Goal: Task Accomplishment & Management: Complete application form

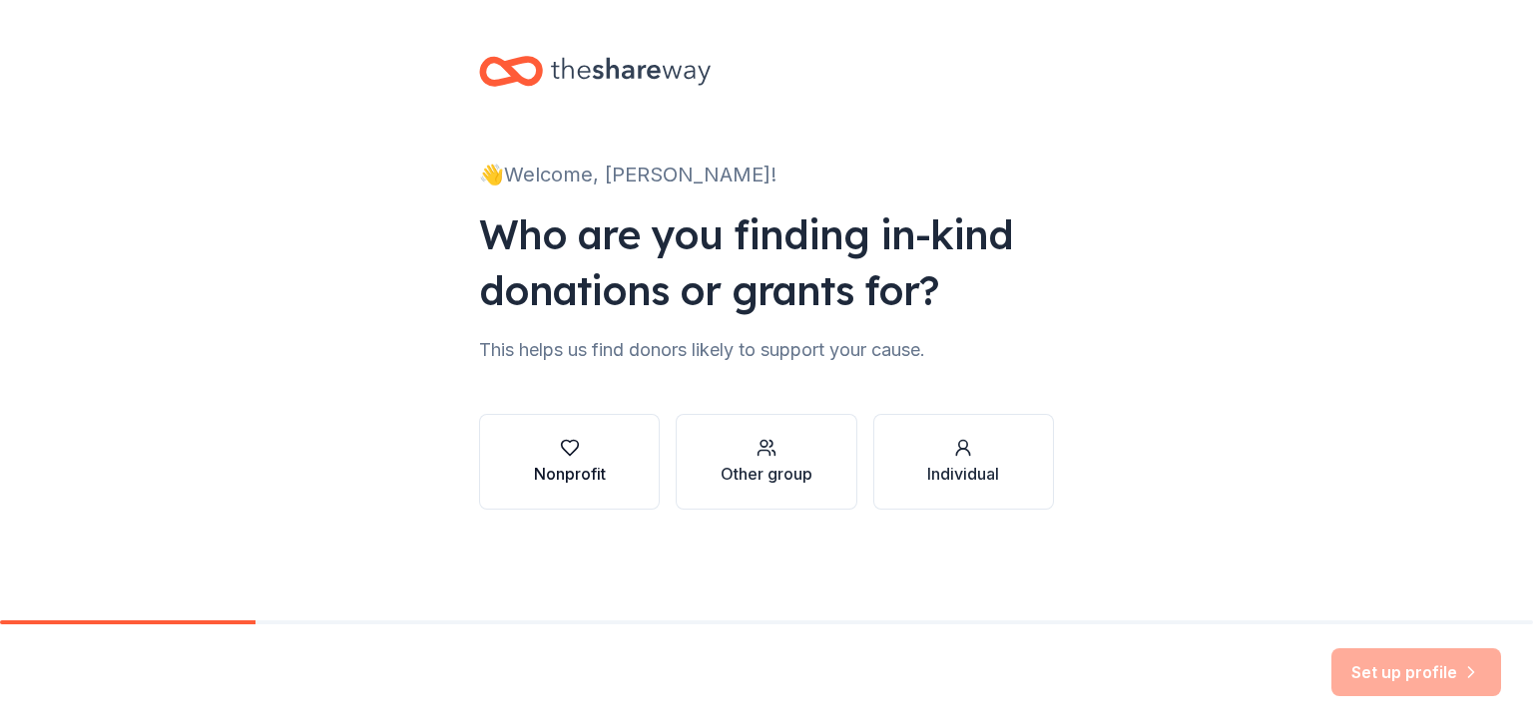
click at [574, 447] on icon "button" at bounding box center [570, 448] width 20 height 20
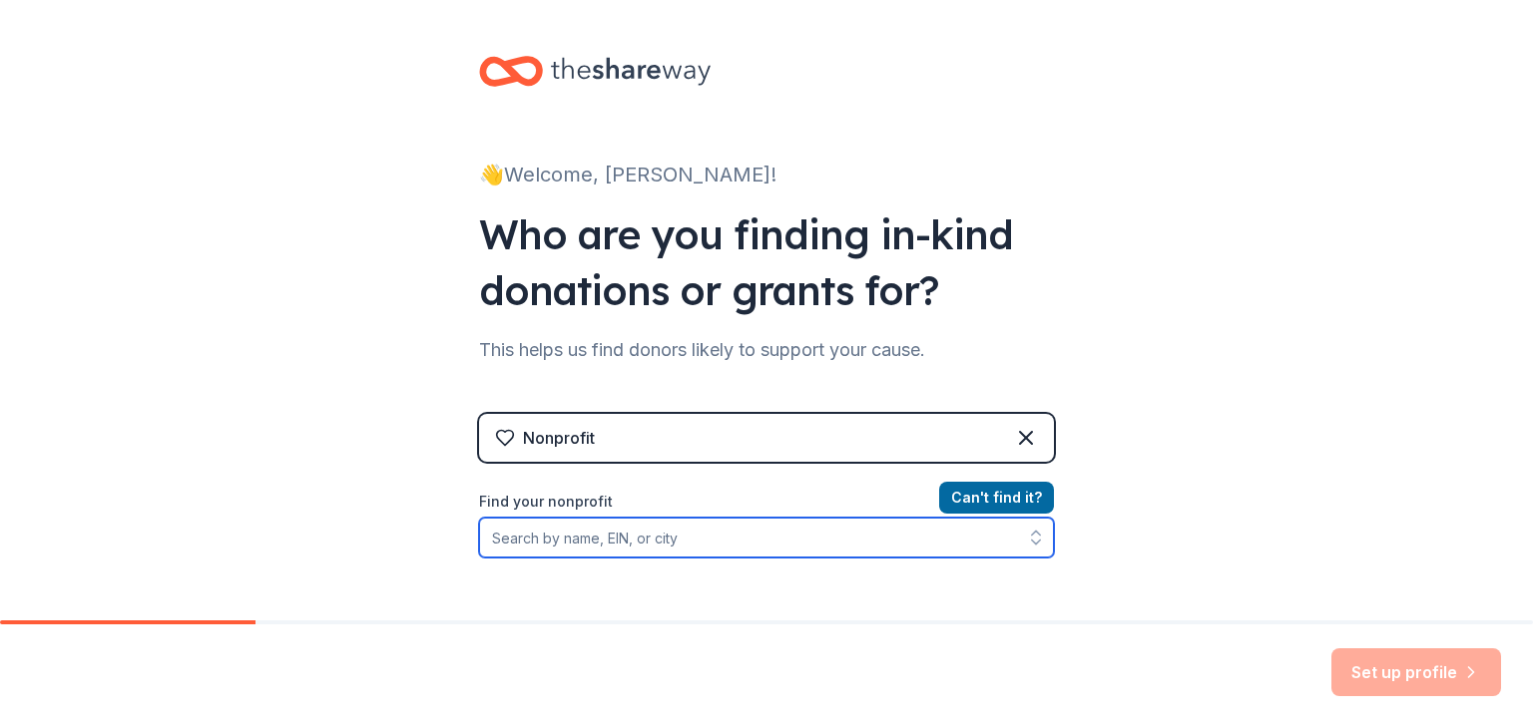
click at [688, 544] on input "Find your nonprofit" at bounding box center [766, 538] width 575 height 40
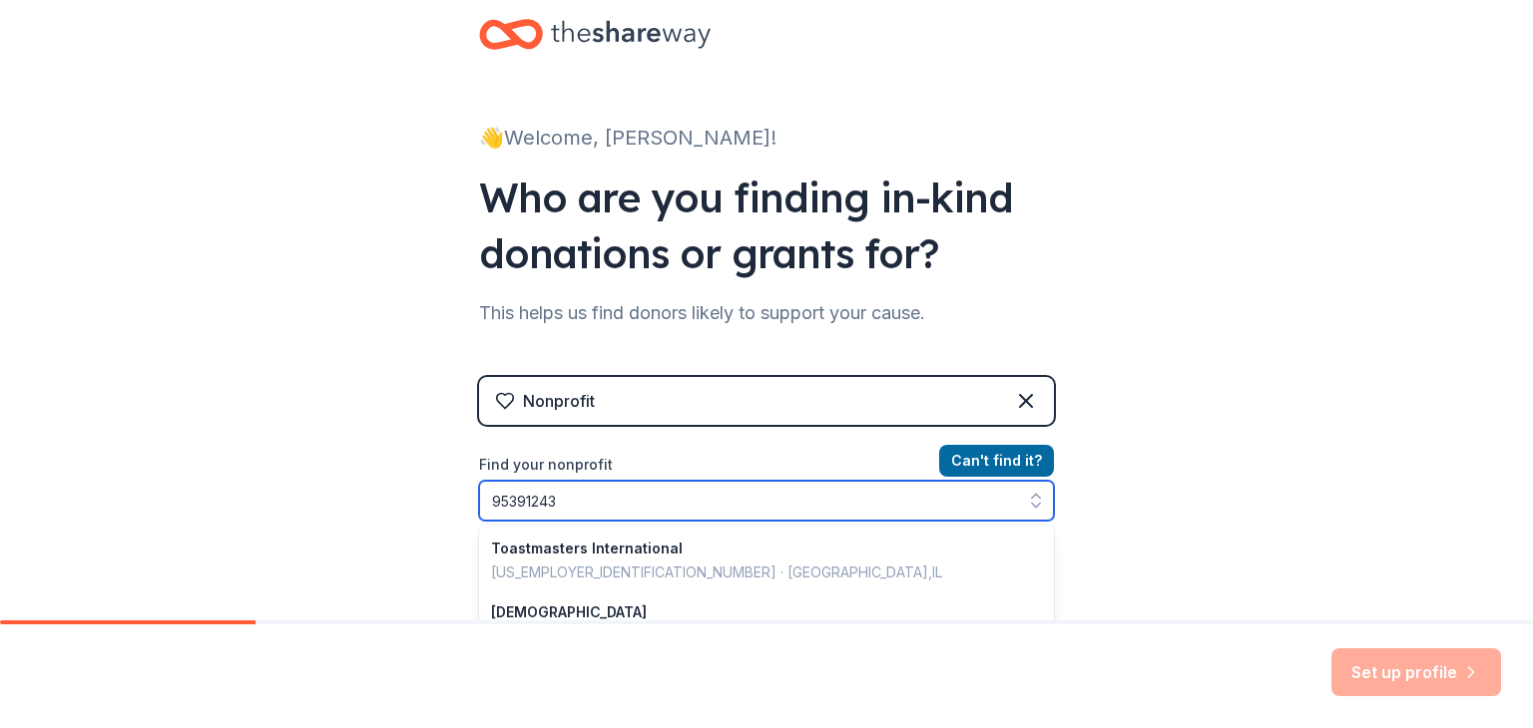
type input "953912437"
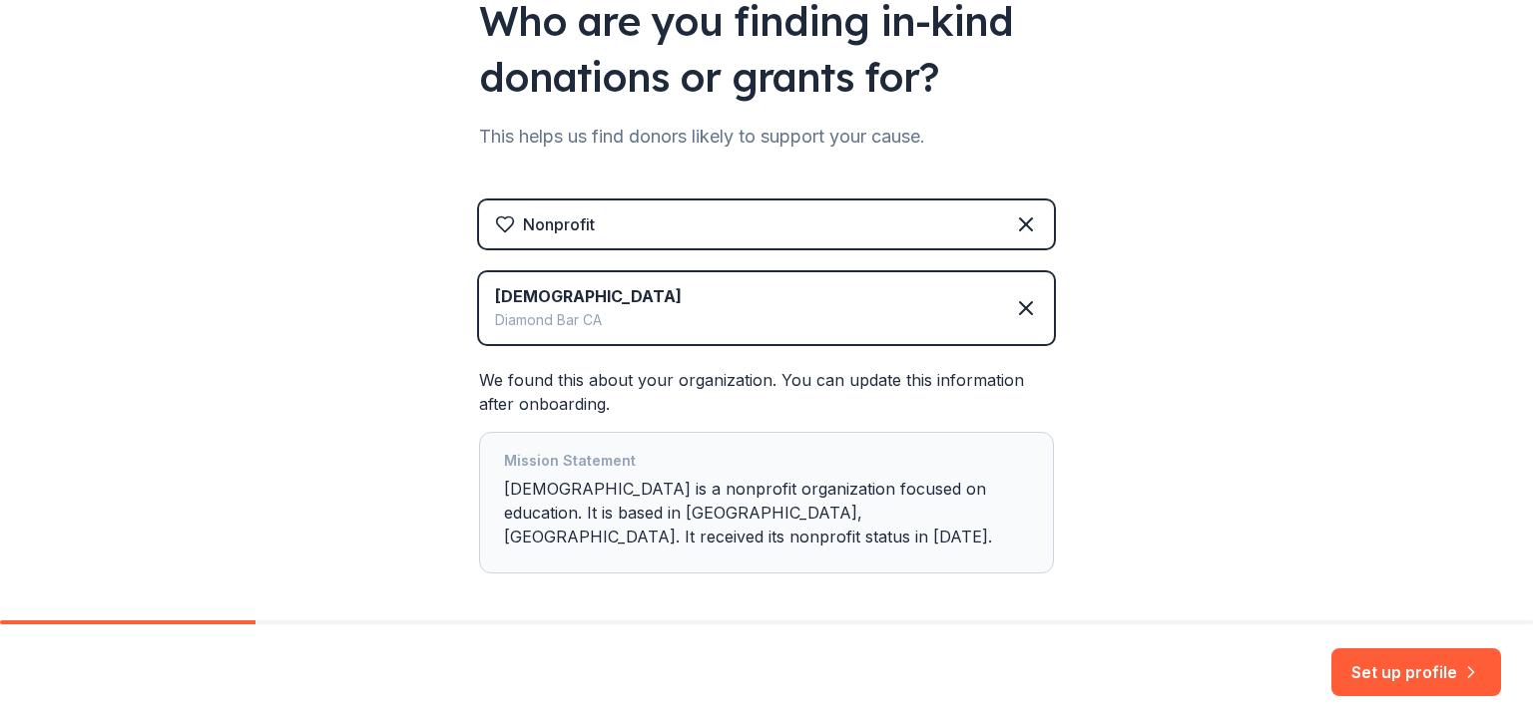
scroll to position [175, 0]
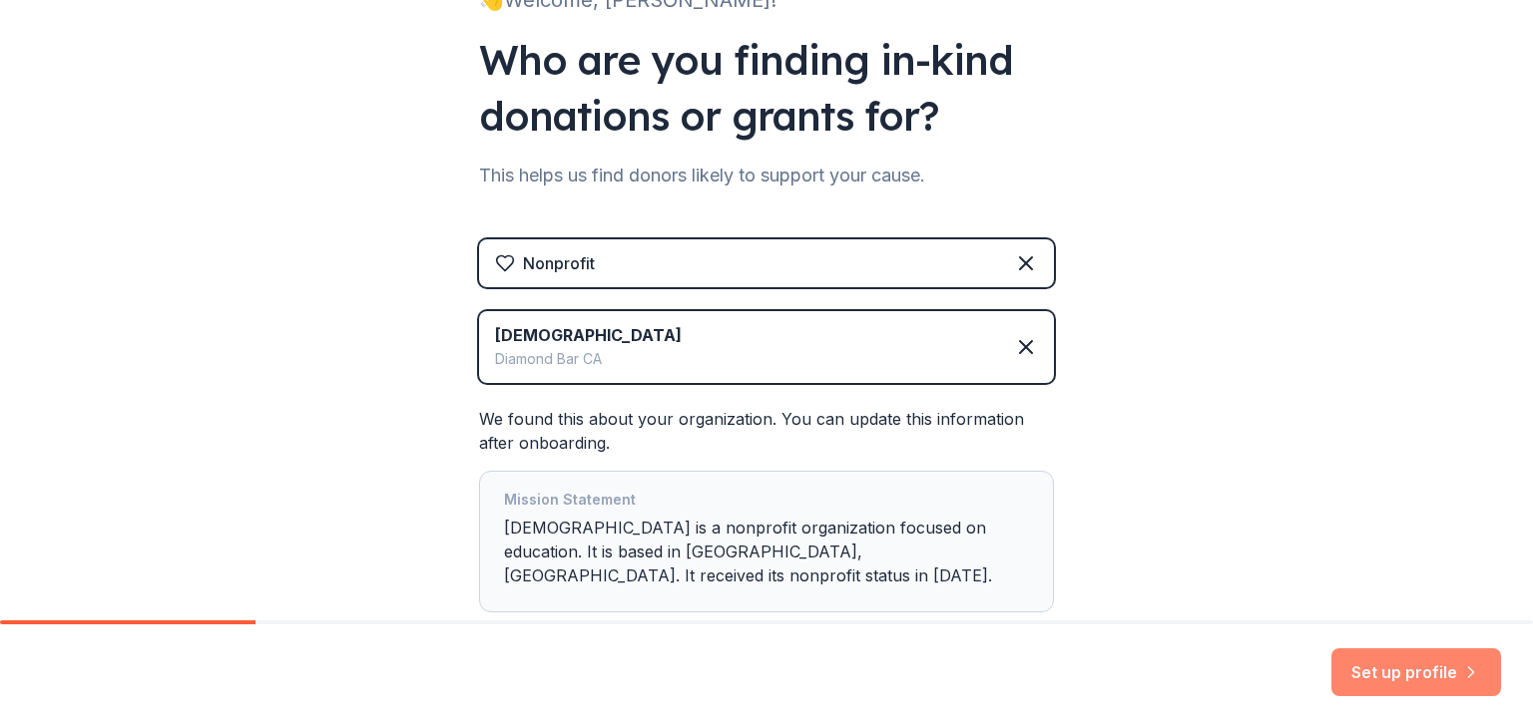
click at [1383, 668] on button "Set up profile" at bounding box center [1416, 673] width 170 height 48
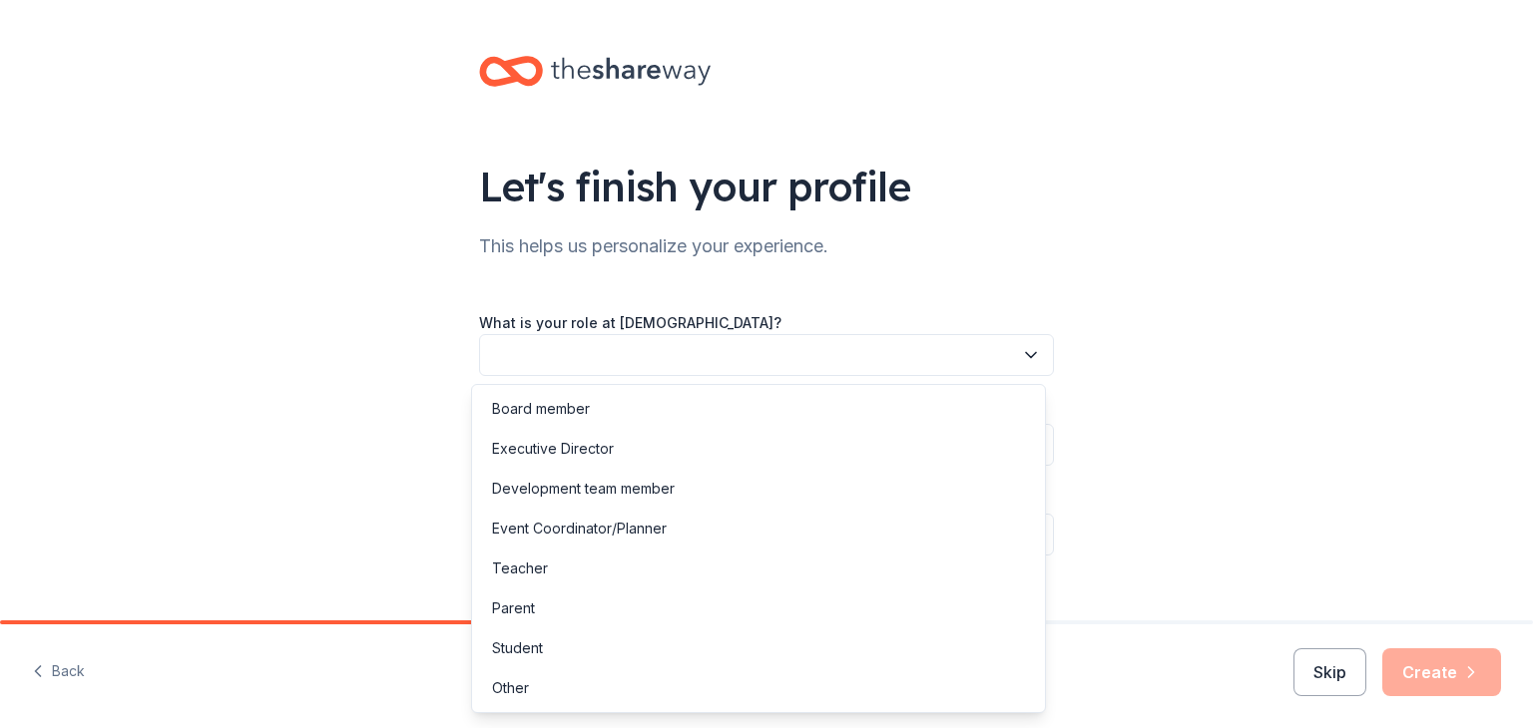
click at [868, 356] on button "button" at bounding box center [766, 355] width 575 height 42
click at [567, 693] on div "Other" at bounding box center [758, 688] width 565 height 40
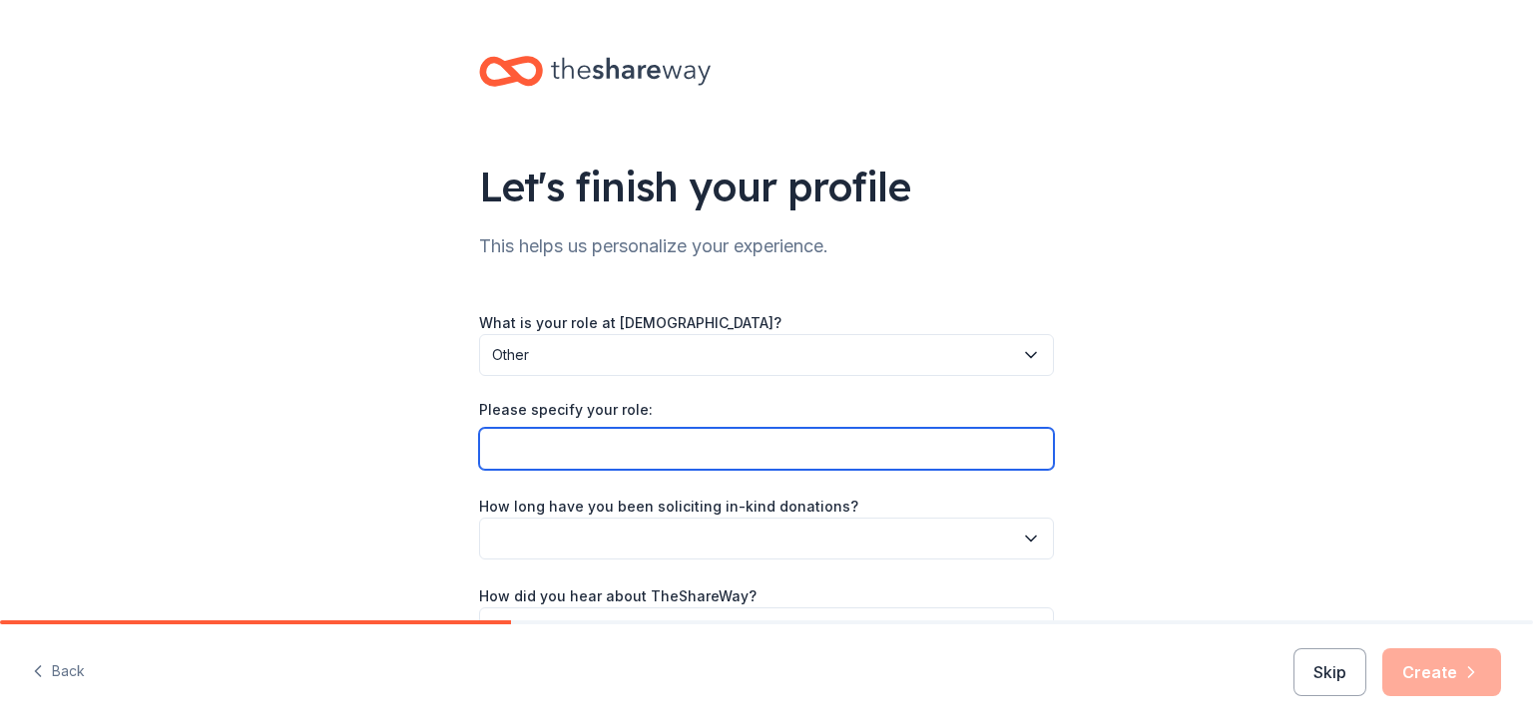
click at [621, 452] on input "Please specify your role:" at bounding box center [766, 449] width 575 height 42
type input "Team Parent"
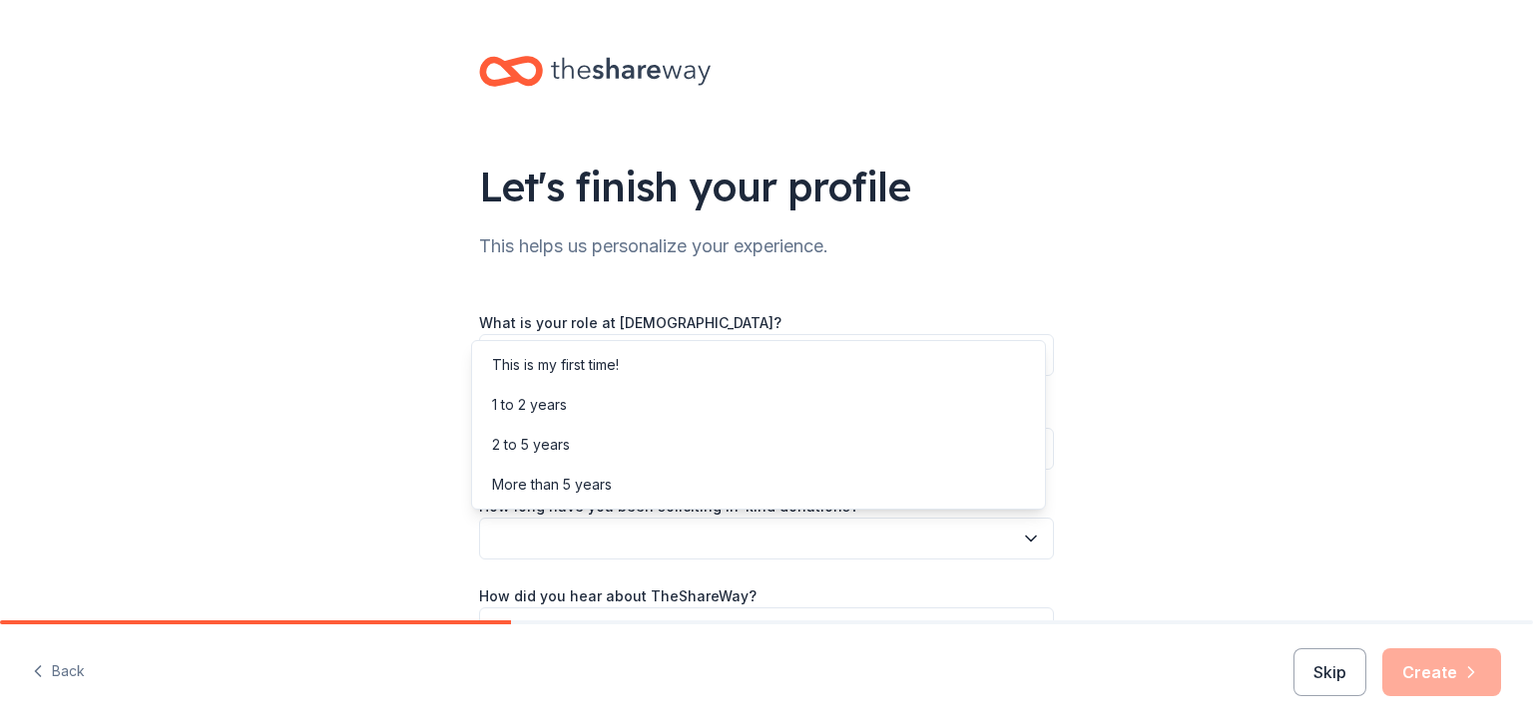
click at [1026, 538] on icon "button" at bounding box center [1031, 538] width 10 height 5
click at [753, 359] on div "This is my first time!" at bounding box center [758, 365] width 565 height 40
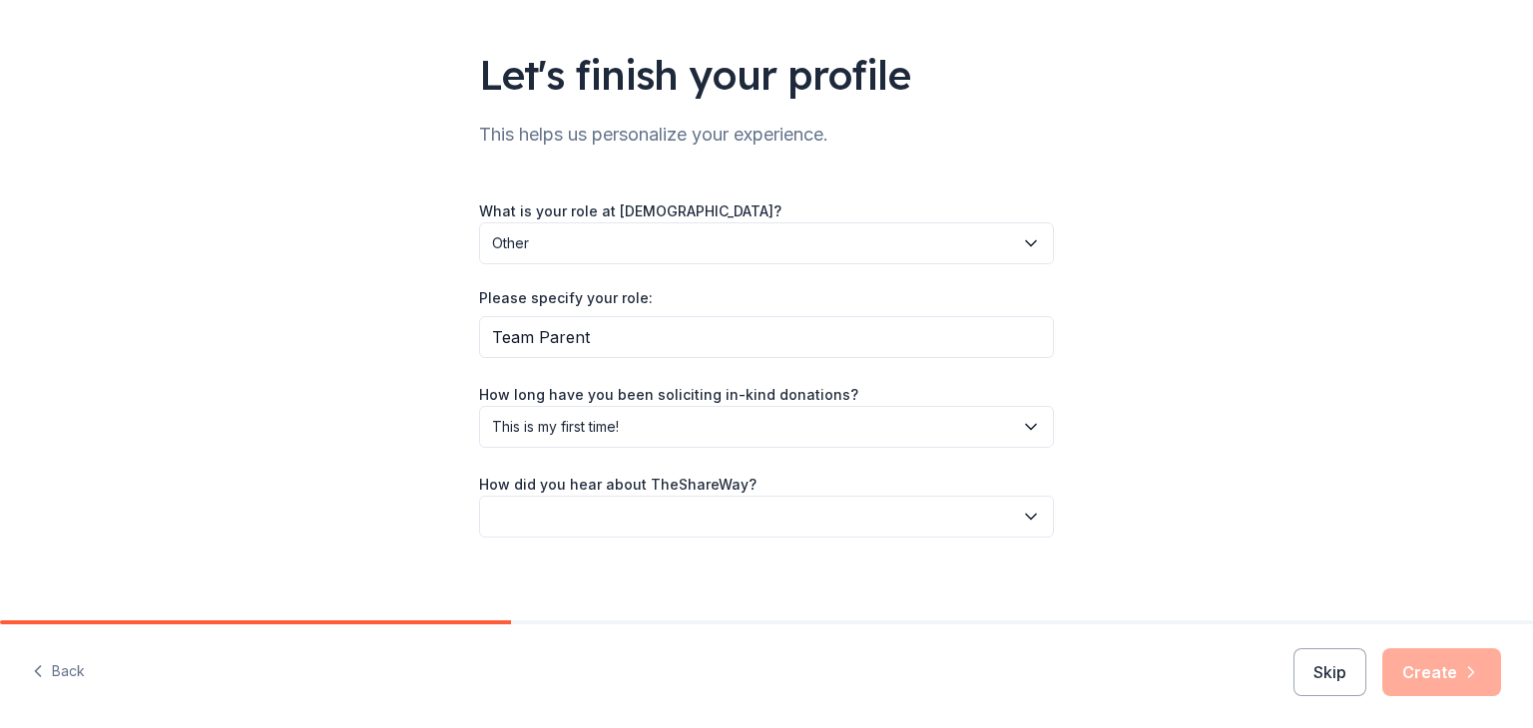
scroll to position [124, 0]
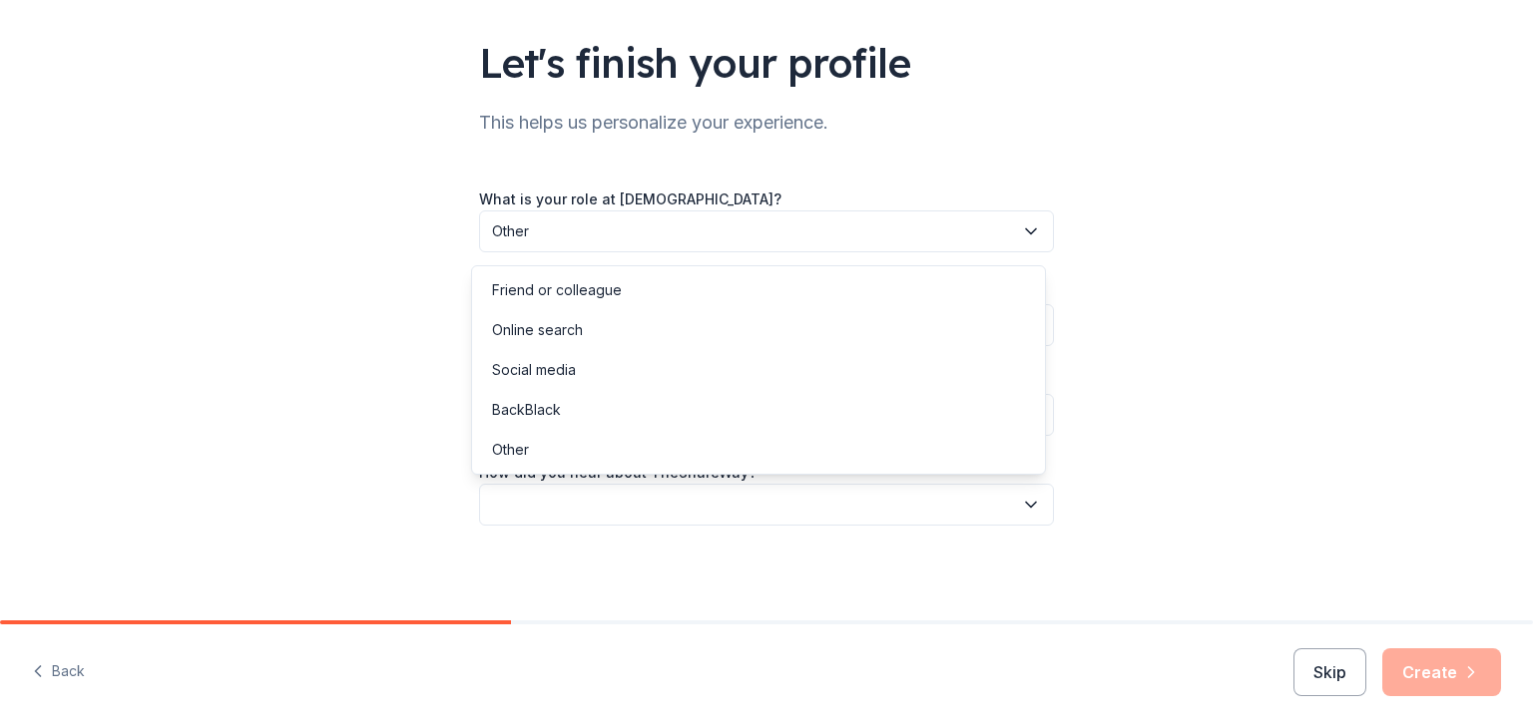
click at [1021, 507] on icon "button" at bounding box center [1031, 505] width 20 height 20
click at [552, 325] on div "Online search" at bounding box center [537, 330] width 91 height 24
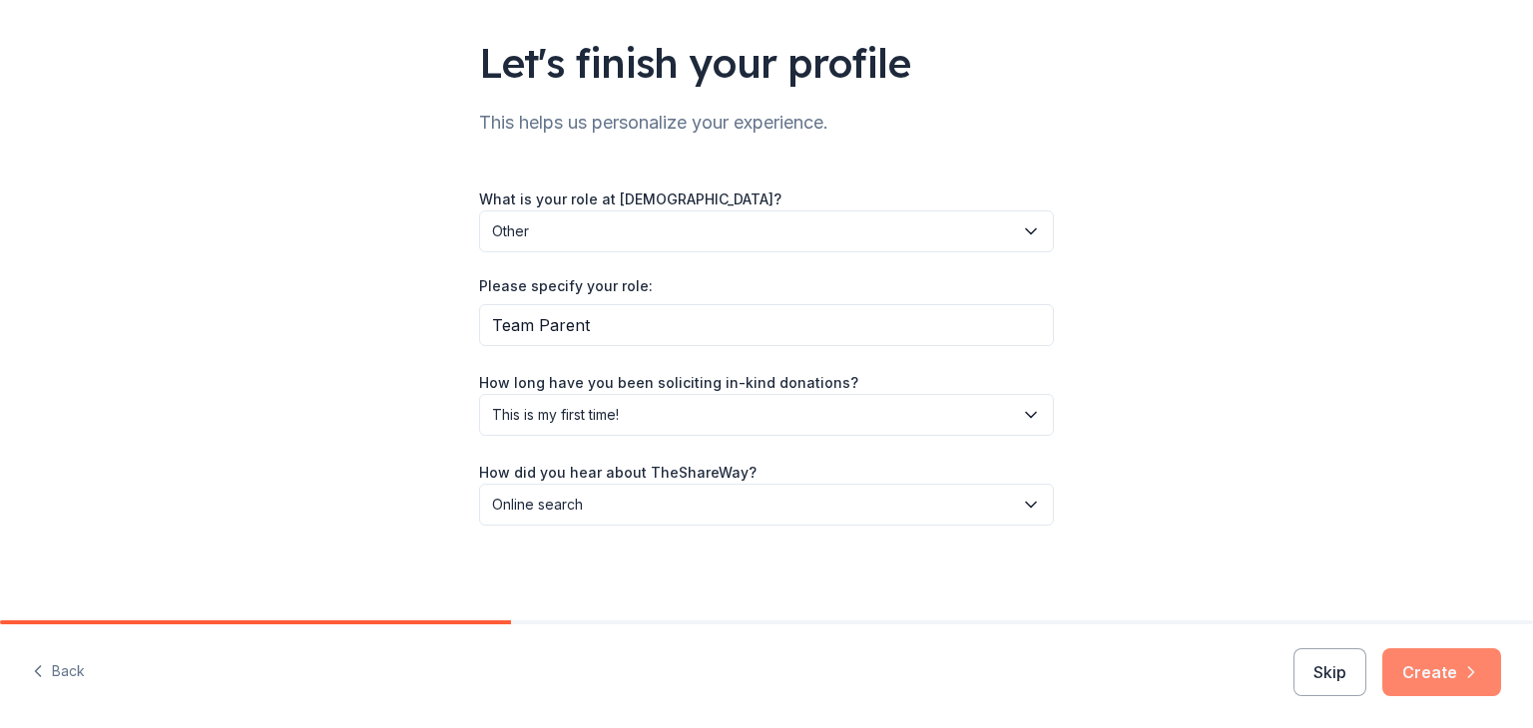
click at [1437, 659] on button "Create" at bounding box center [1441, 673] width 119 height 48
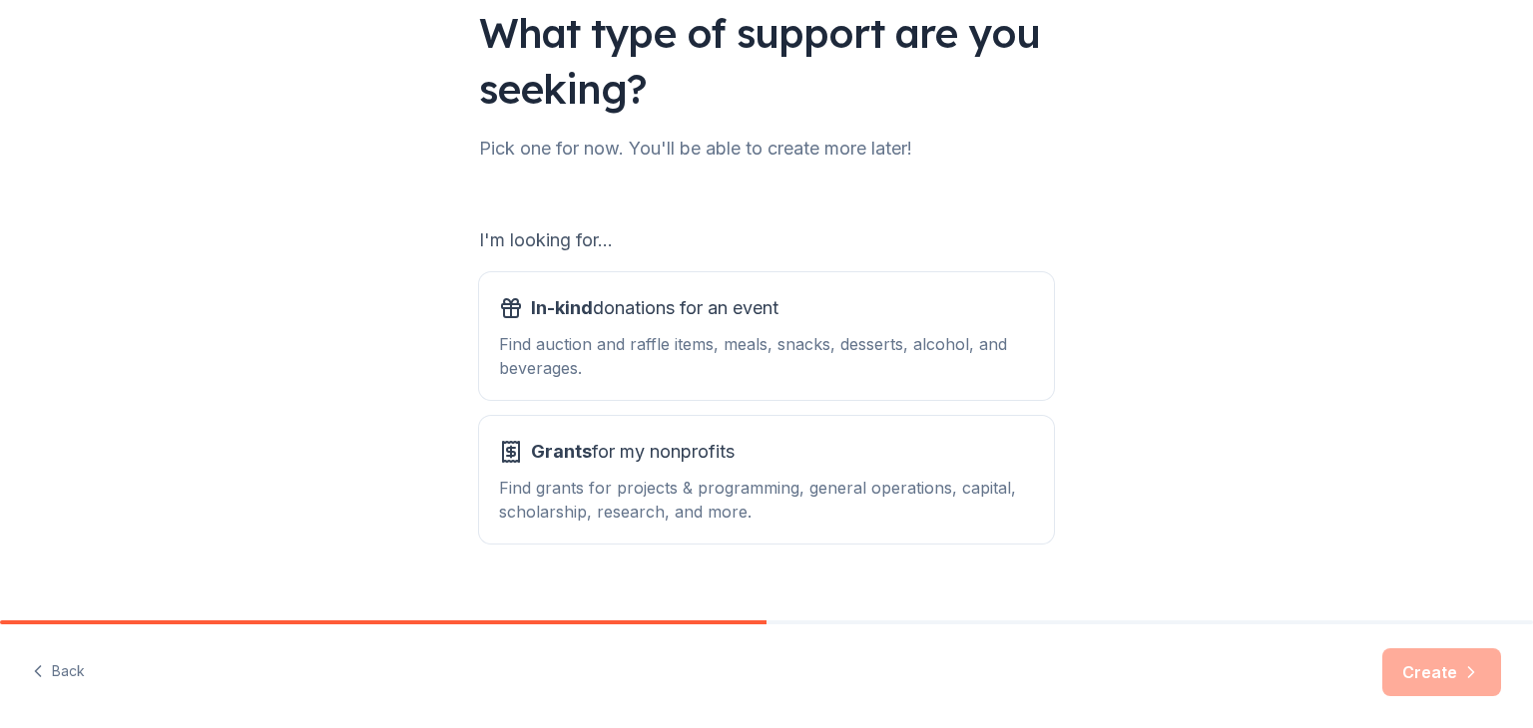
scroll to position [185, 0]
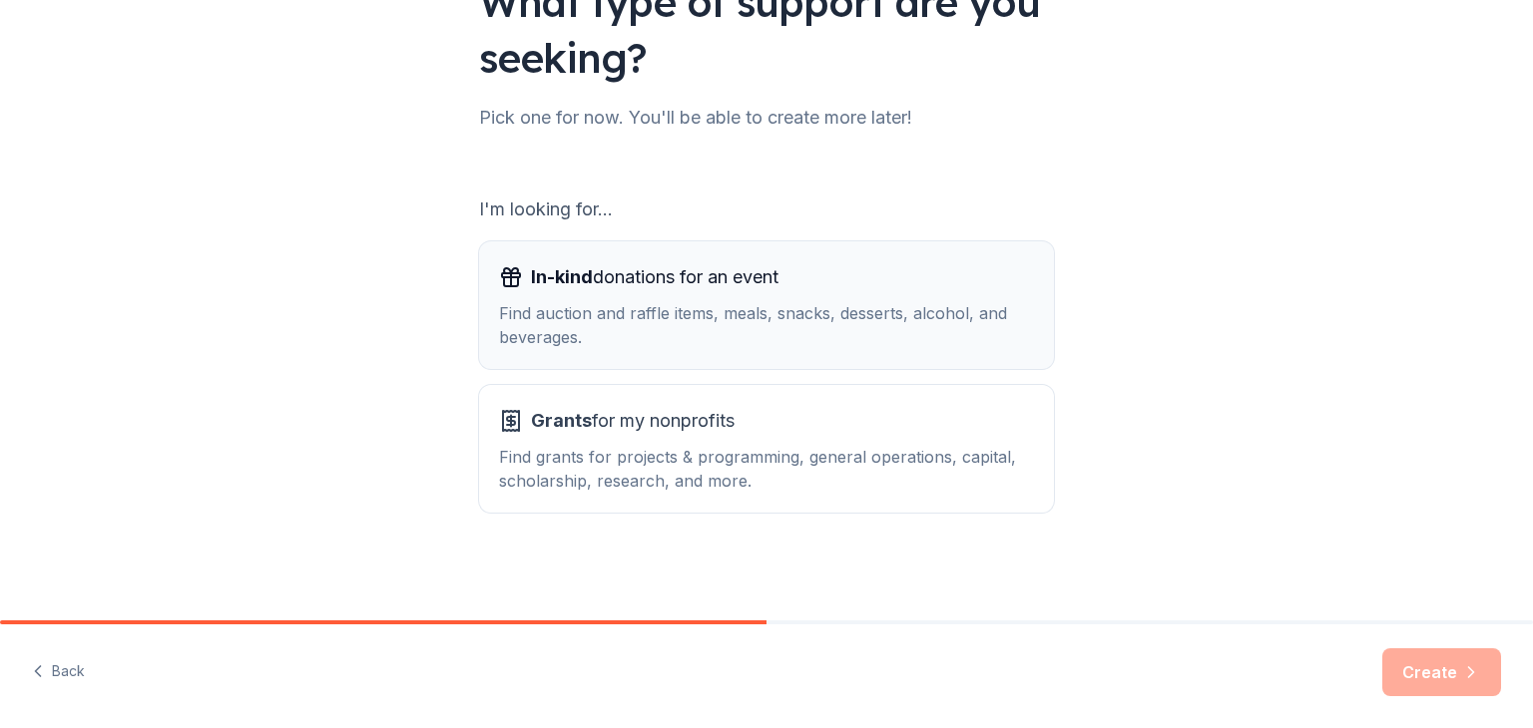
click at [662, 323] on div "Find auction and raffle items, meals, snacks, desserts, alcohol, and beverages." at bounding box center [766, 325] width 535 height 48
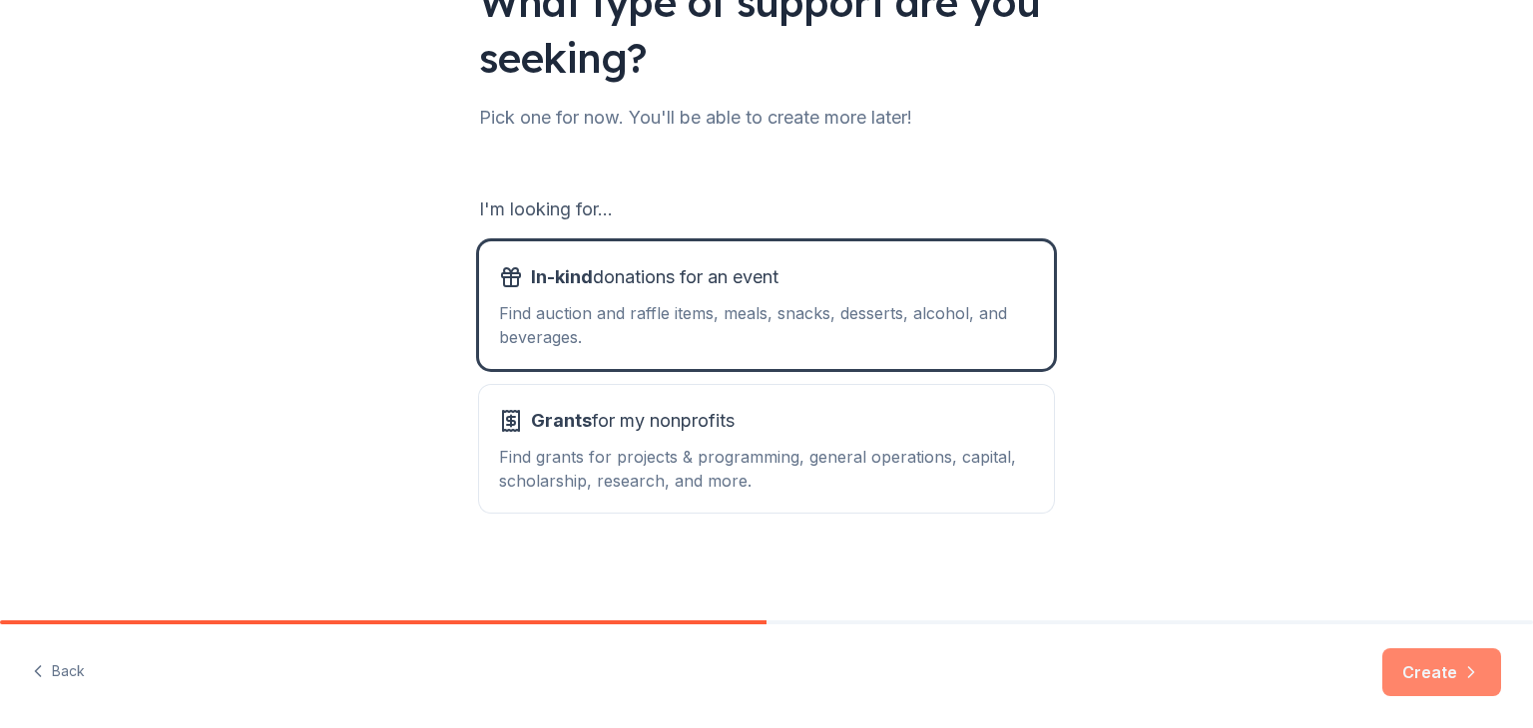
click at [1438, 661] on button "Create" at bounding box center [1441, 673] width 119 height 48
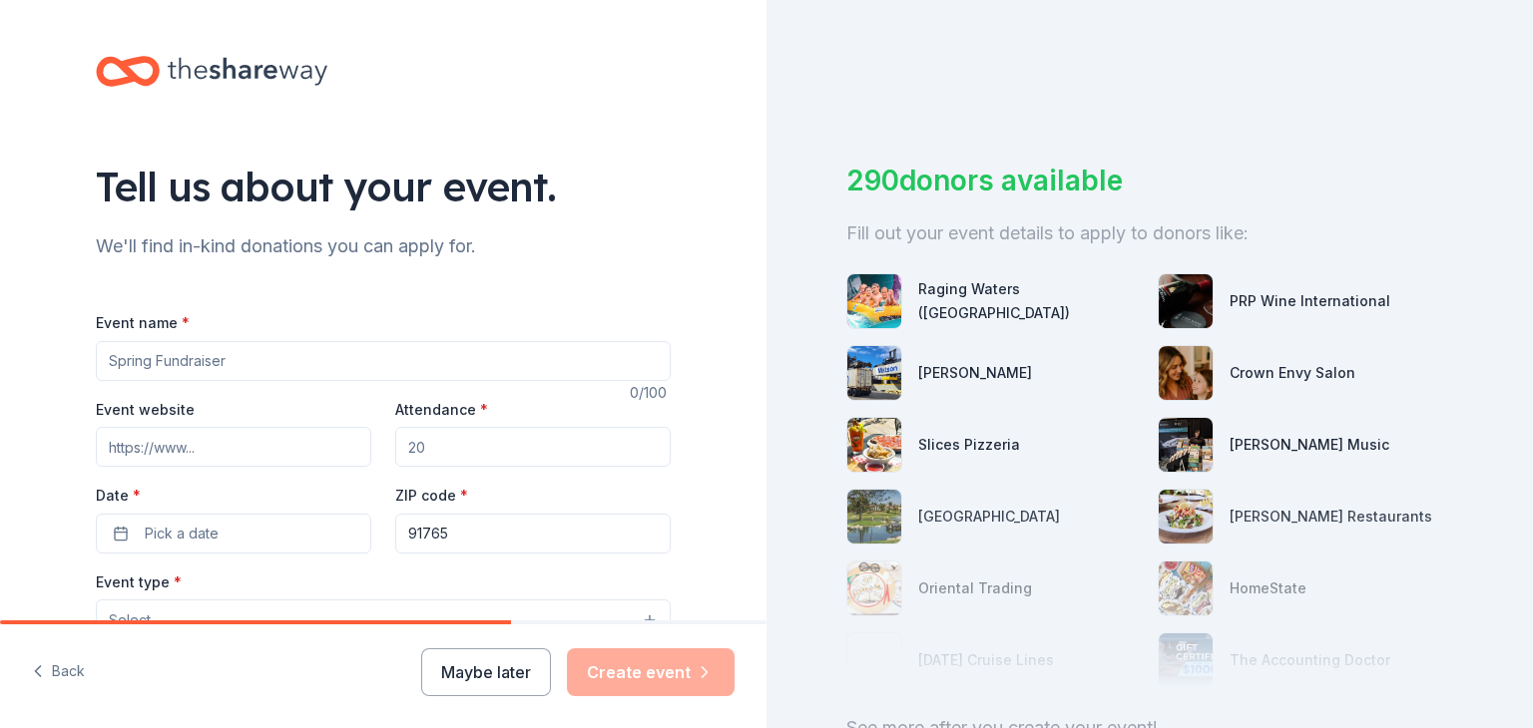
click at [330, 369] on input "Event name *" at bounding box center [383, 361] width 575 height 40
type input "Quartermania"
click at [443, 452] on input "Attendance *" at bounding box center [532, 447] width 275 height 40
type input "400"
click at [198, 443] on input "Event website" at bounding box center [233, 447] width 275 height 40
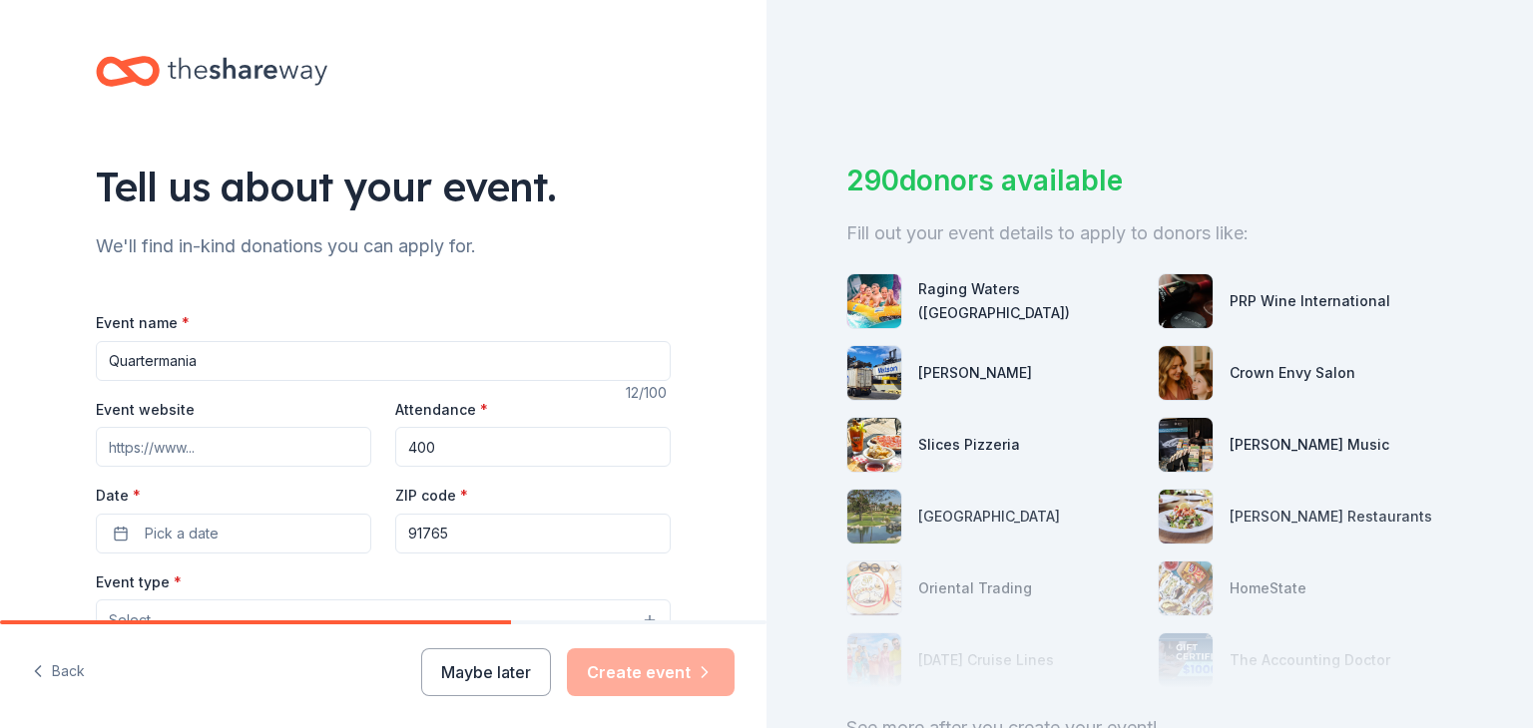
paste input "dbhs.wvusd.org"
type input "dbhs.wvusd.org"
click at [197, 532] on span "Pick a date" at bounding box center [182, 534] width 74 height 24
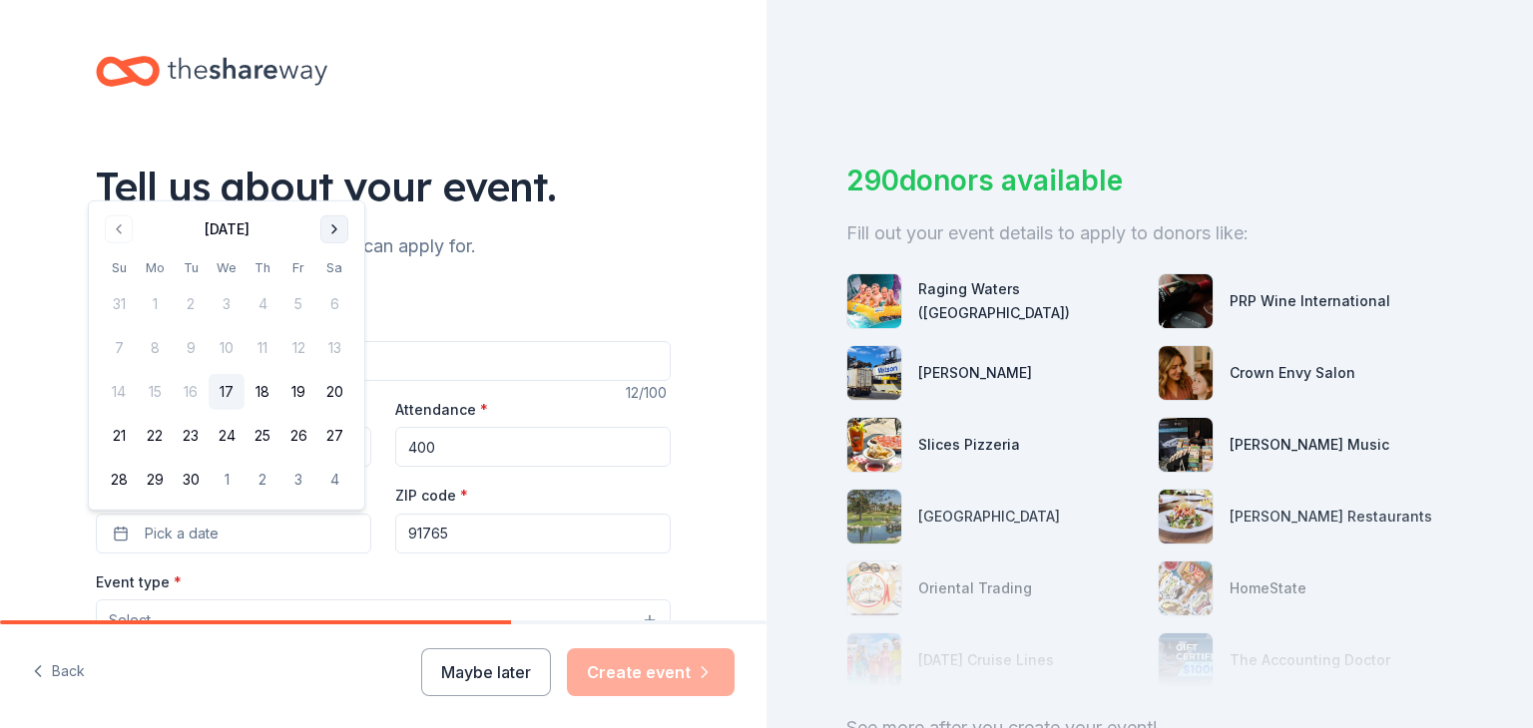
click at [327, 226] on button "Go to next month" at bounding box center [334, 230] width 28 height 28
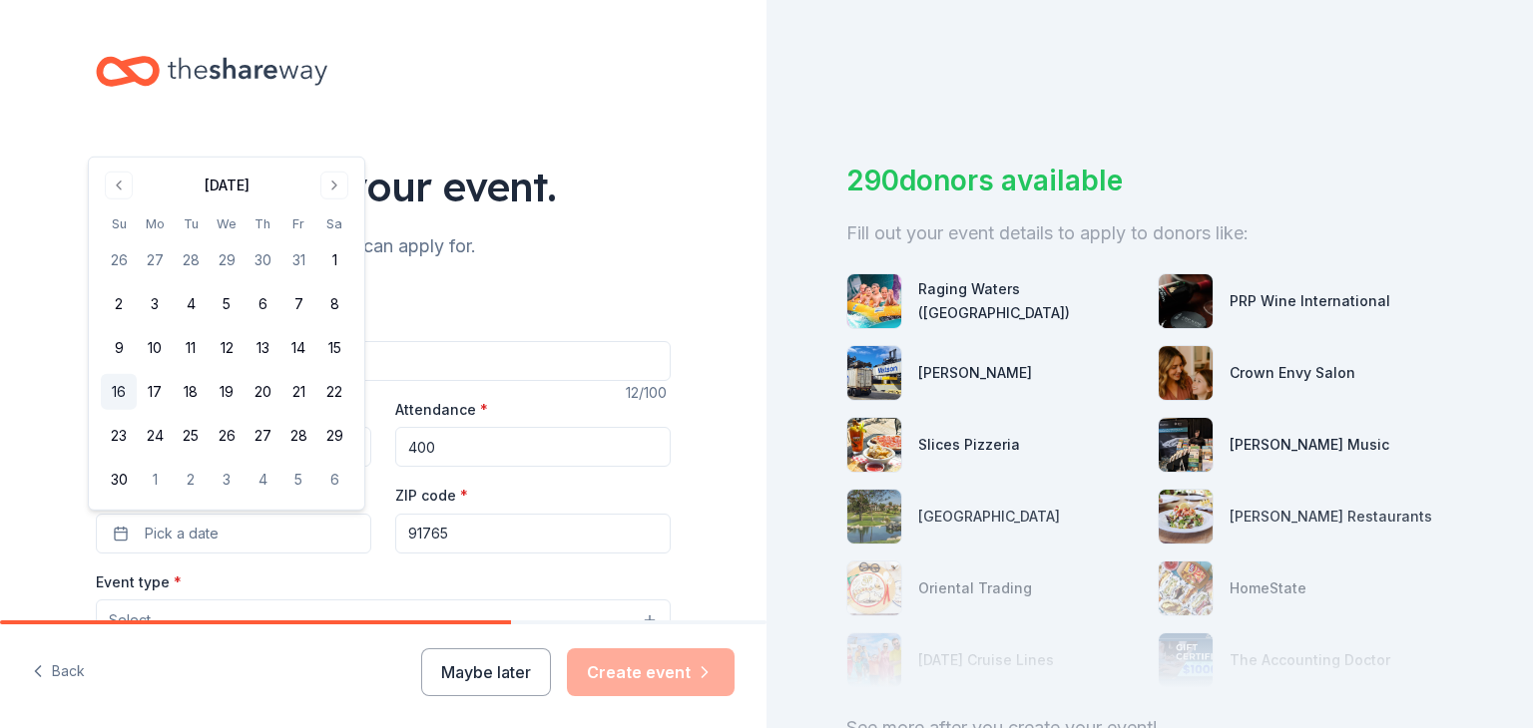
click at [116, 391] on button "16" at bounding box center [119, 392] width 36 height 36
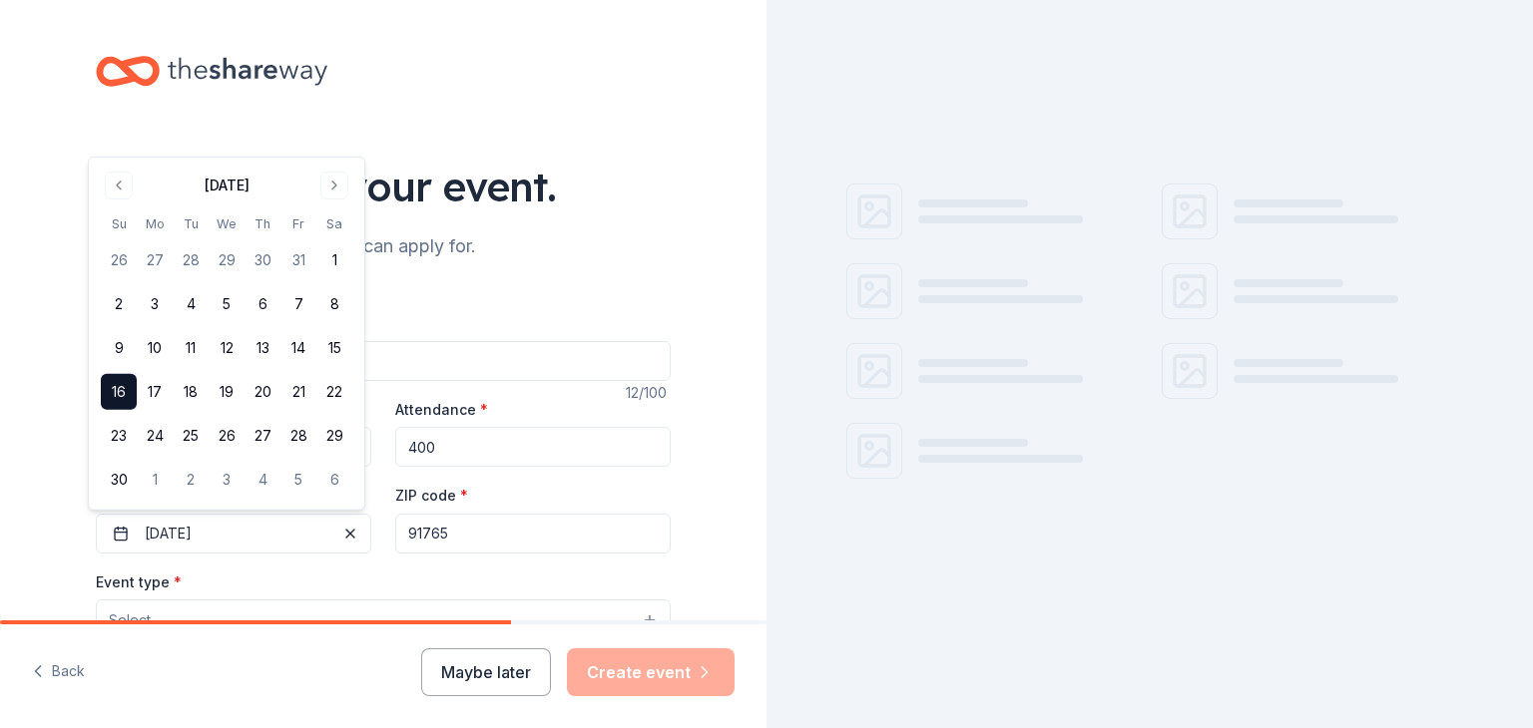
click at [481, 578] on div "Event type * Select" at bounding box center [383, 606] width 575 height 73
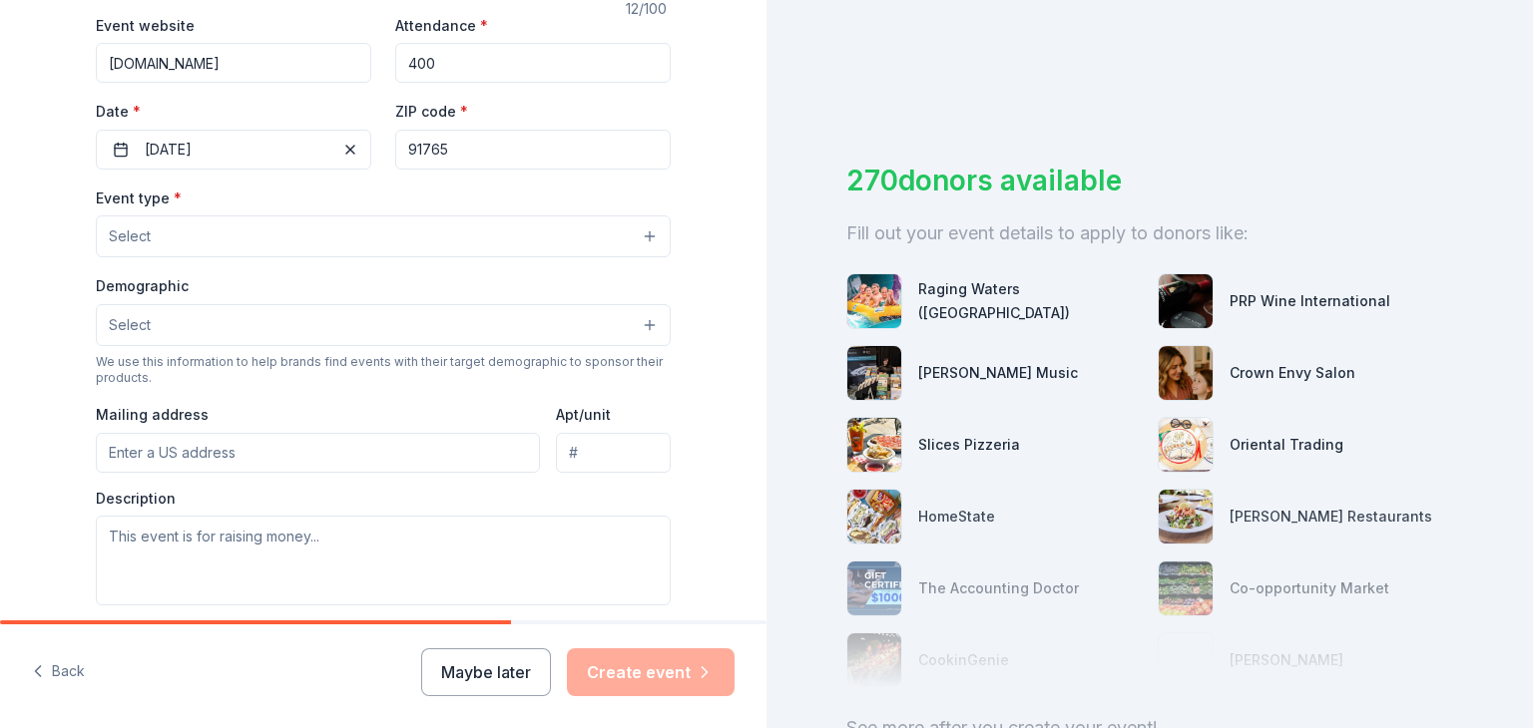
scroll to position [408, 0]
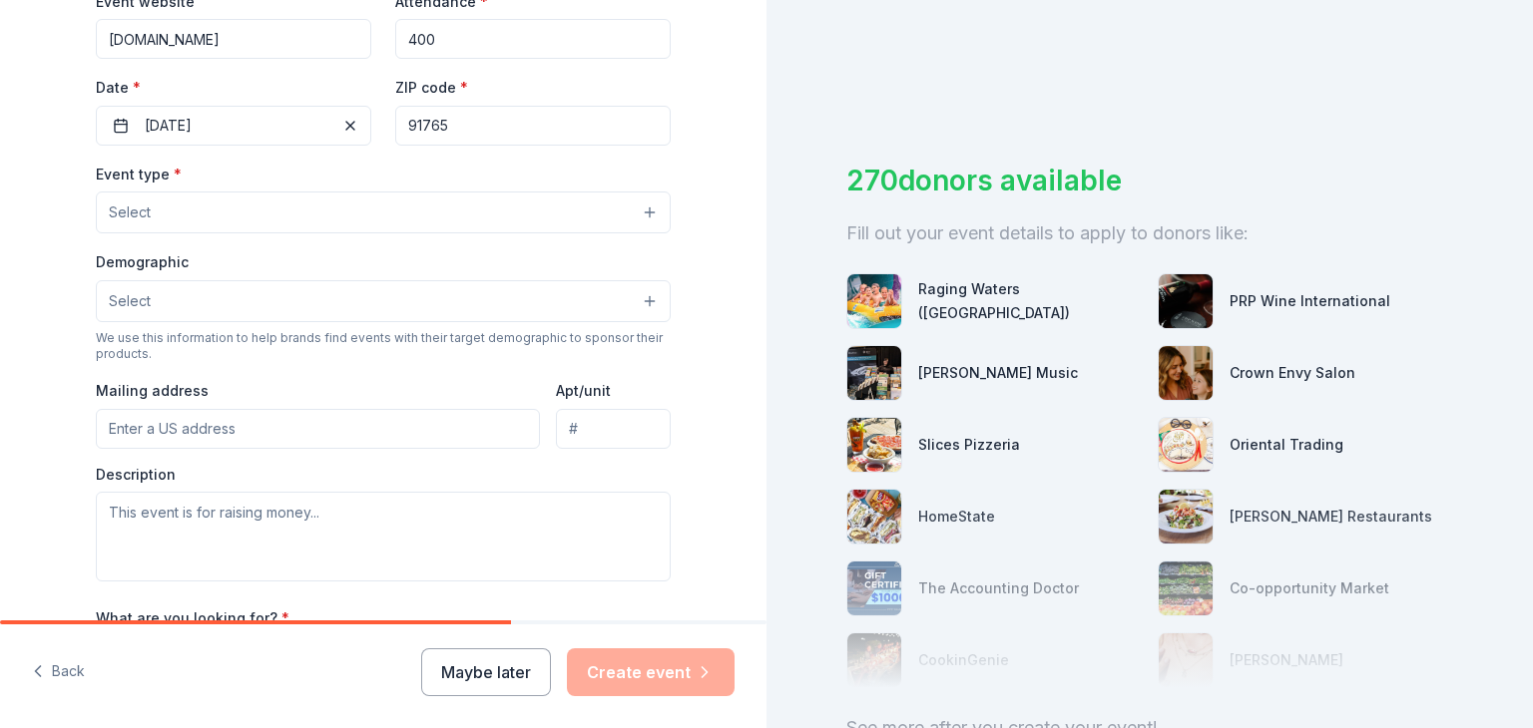
click at [649, 209] on button "Select" at bounding box center [383, 213] width 575 height 42
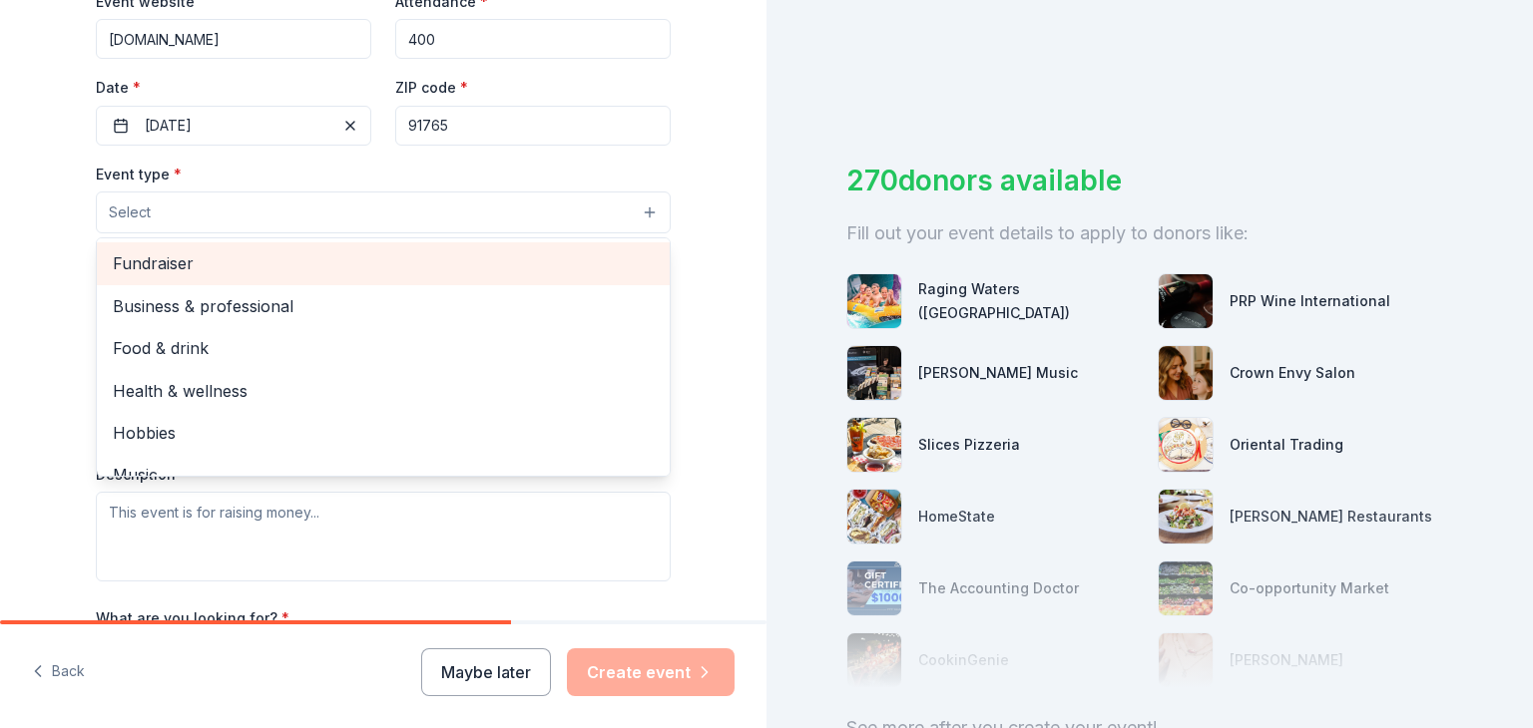
click at [375, 266] on span "Fundraiser" at bounding box center [383, 263] width 541 height 26
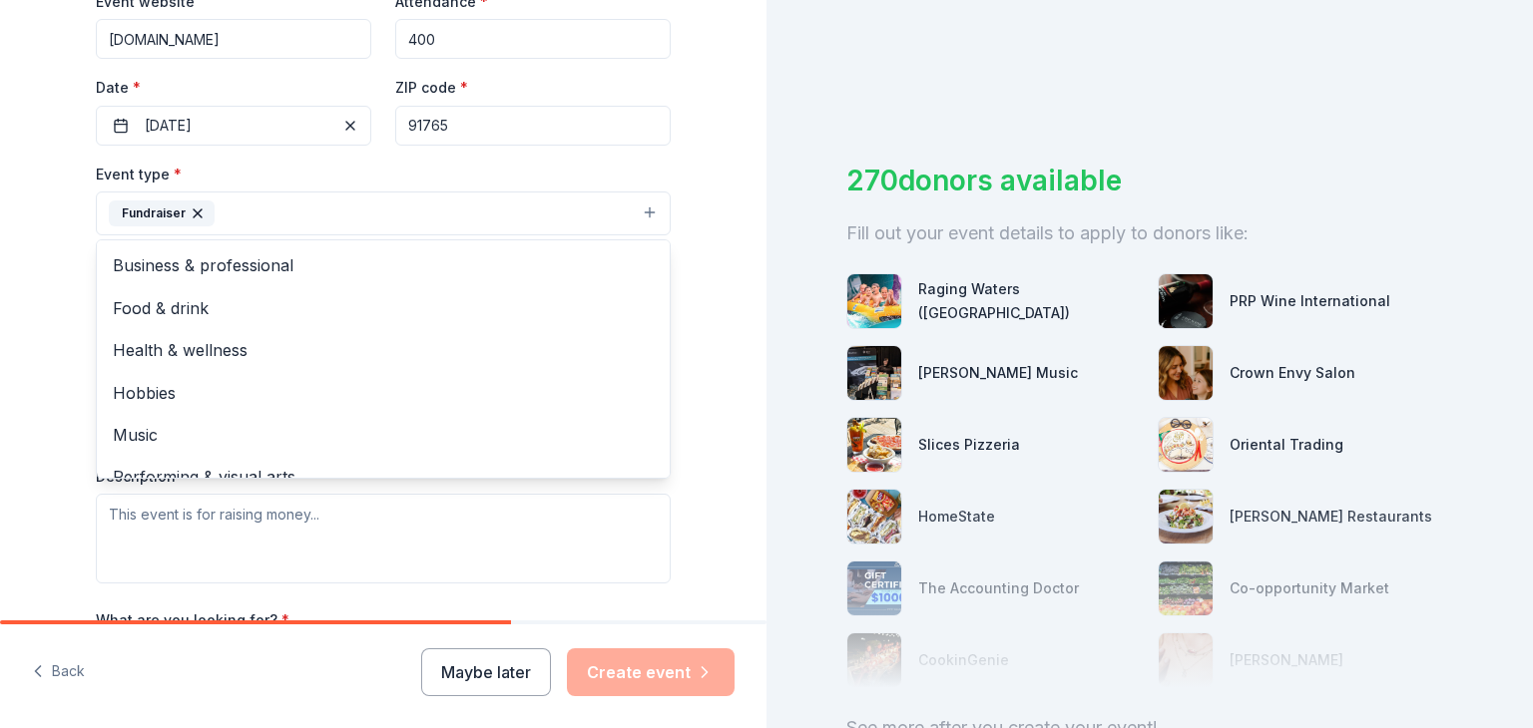
click at [687, 168] on div "Tell us about your event. We'll find in-kind donations you can apply for. Event…" at bounding box center [383, 257] width 639 height 1330
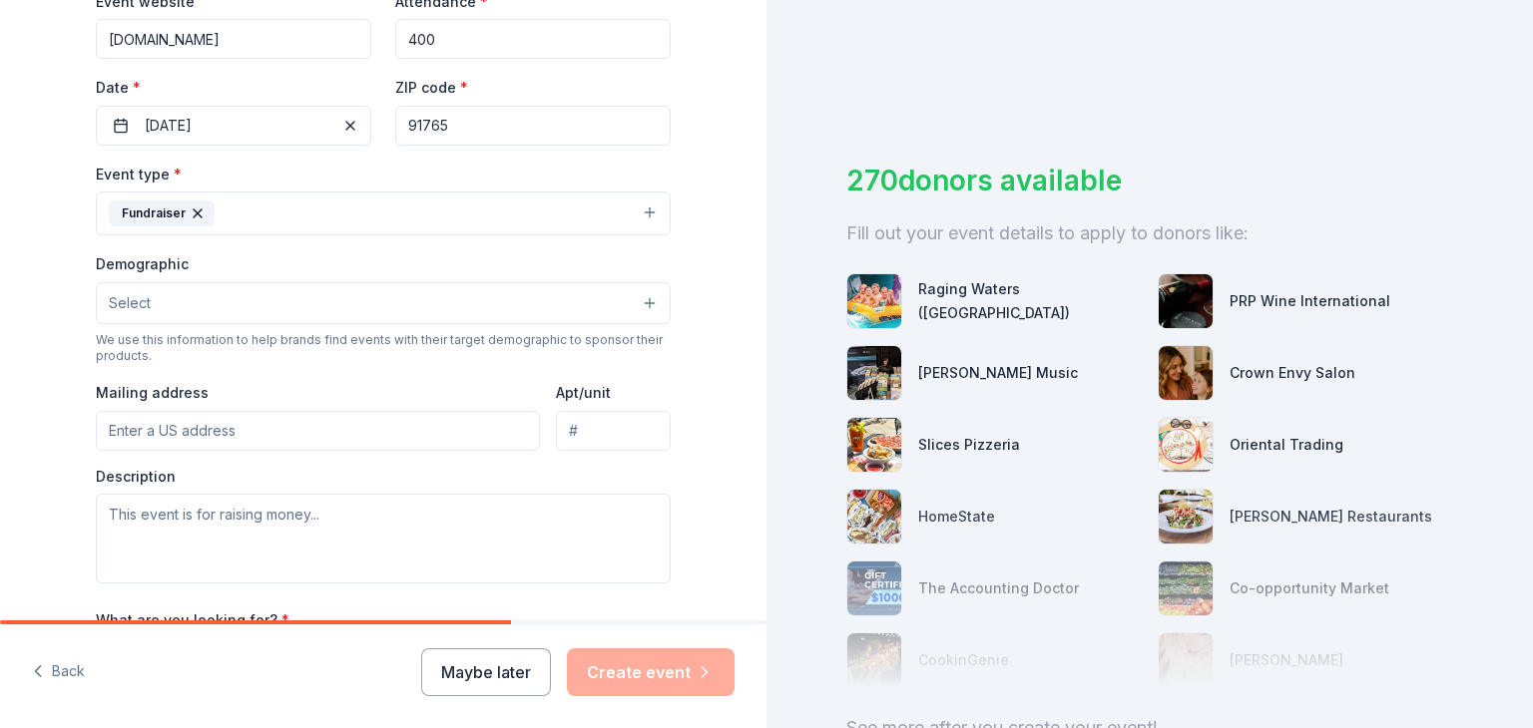
click at [327, 304] on button "Select" at bounding box center [383, 303] width 575 height 42
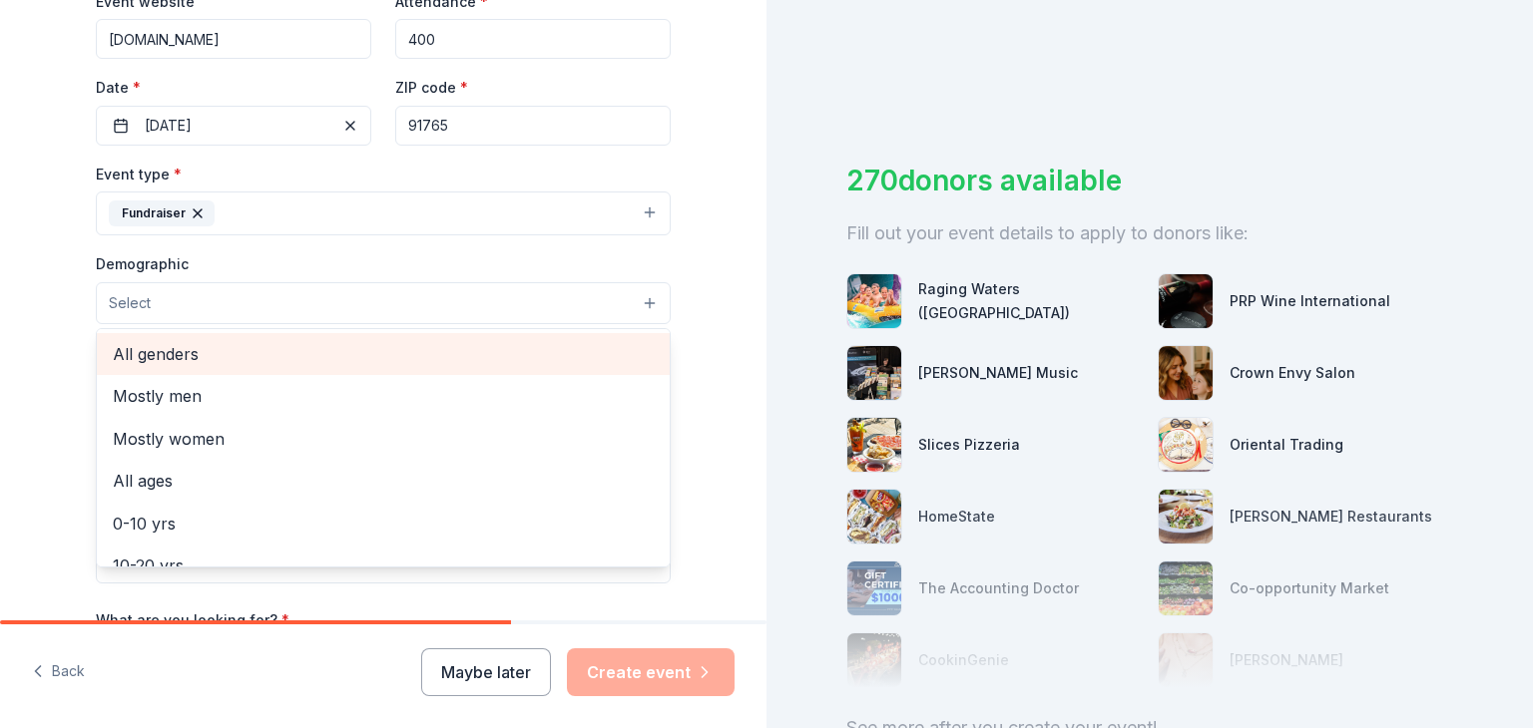
click at [288, 348] on span "All genders" at bounding box center [383, 354] width 541 height 26
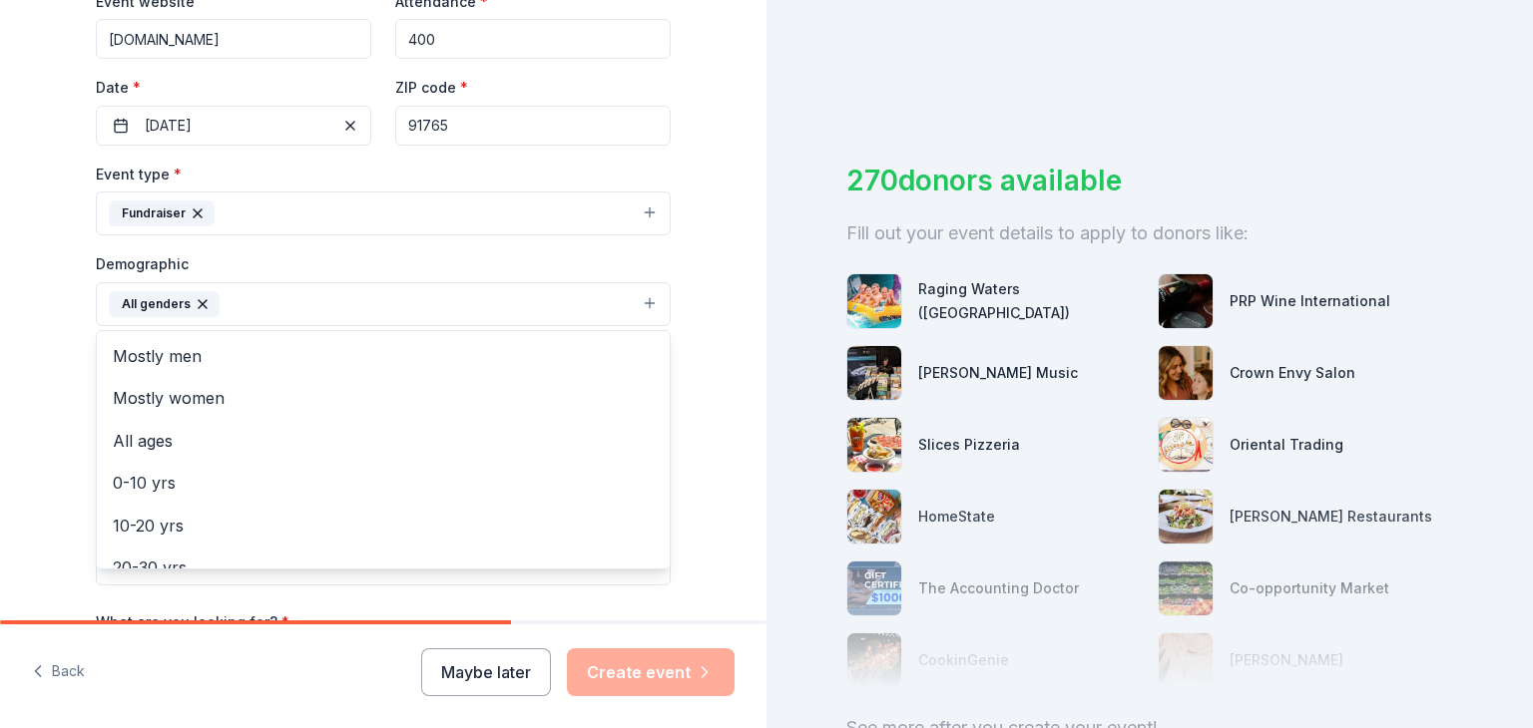
click at [719, 324] on div "Tell us about your event. We'll find in-kind donations you can apply for. Event…" at bounding box center [383, 258] width 766 height 1332
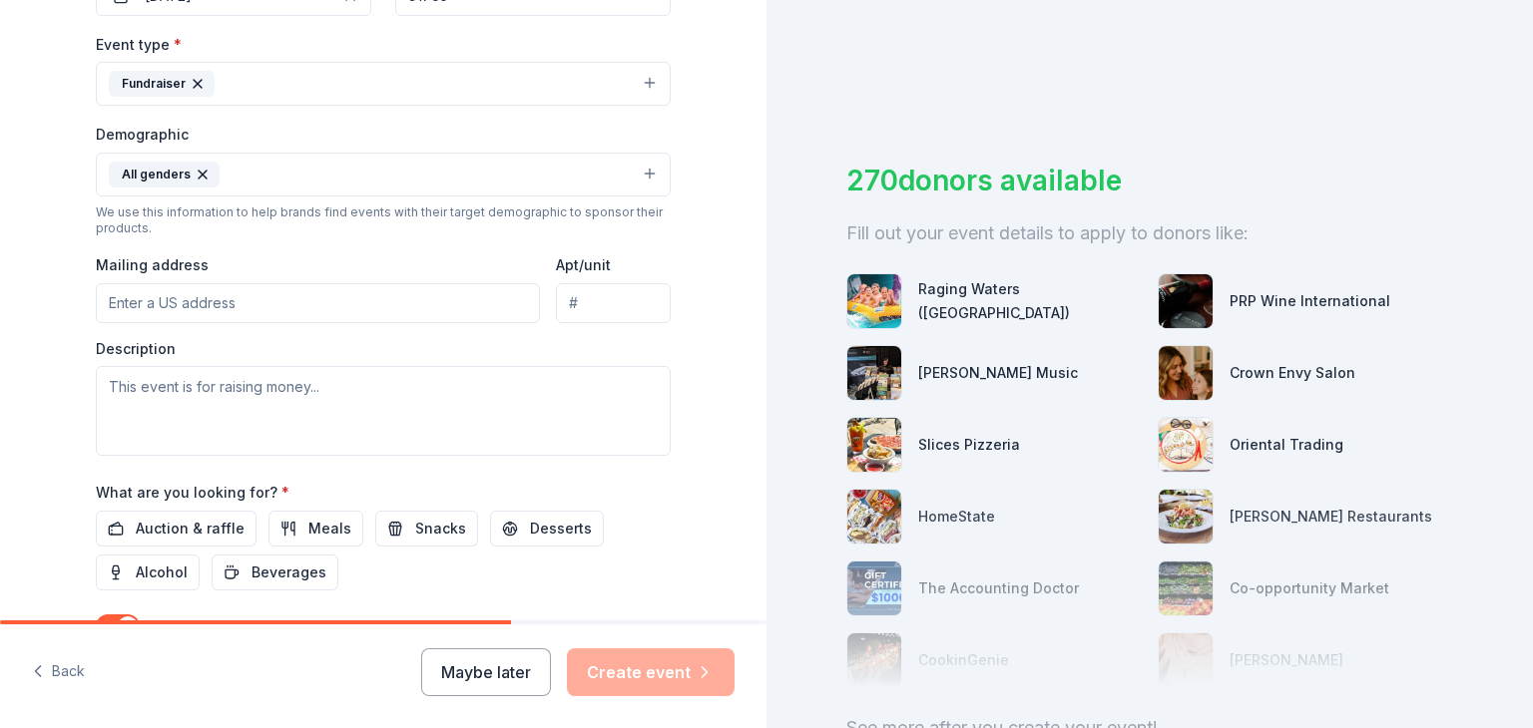
scroll to position [582, 0]
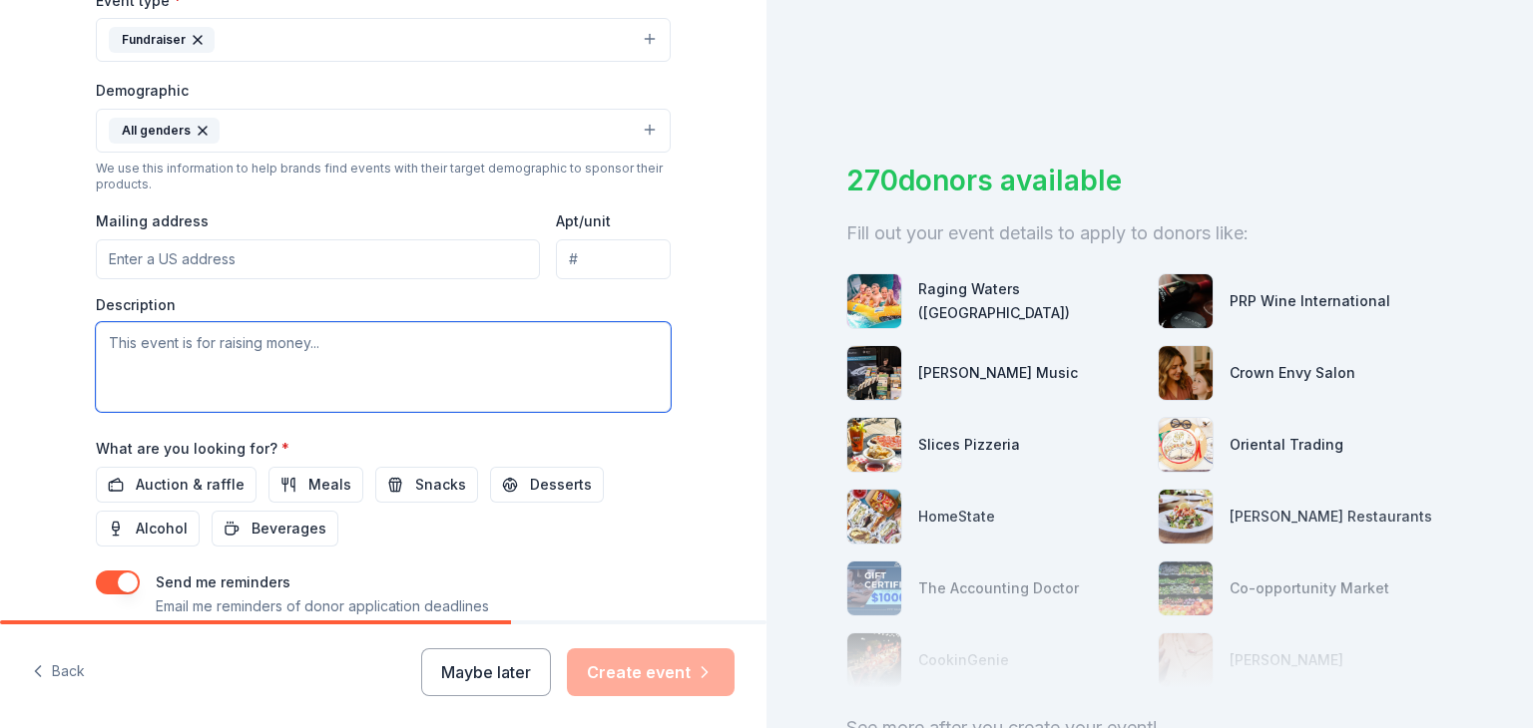
click at [329, 349] on textarea at bounding box center [383, 367] width 575 height 90
paste textarea "Quartermania is the main fundraiser for the Diamond Bar High School Brahma Boos…"
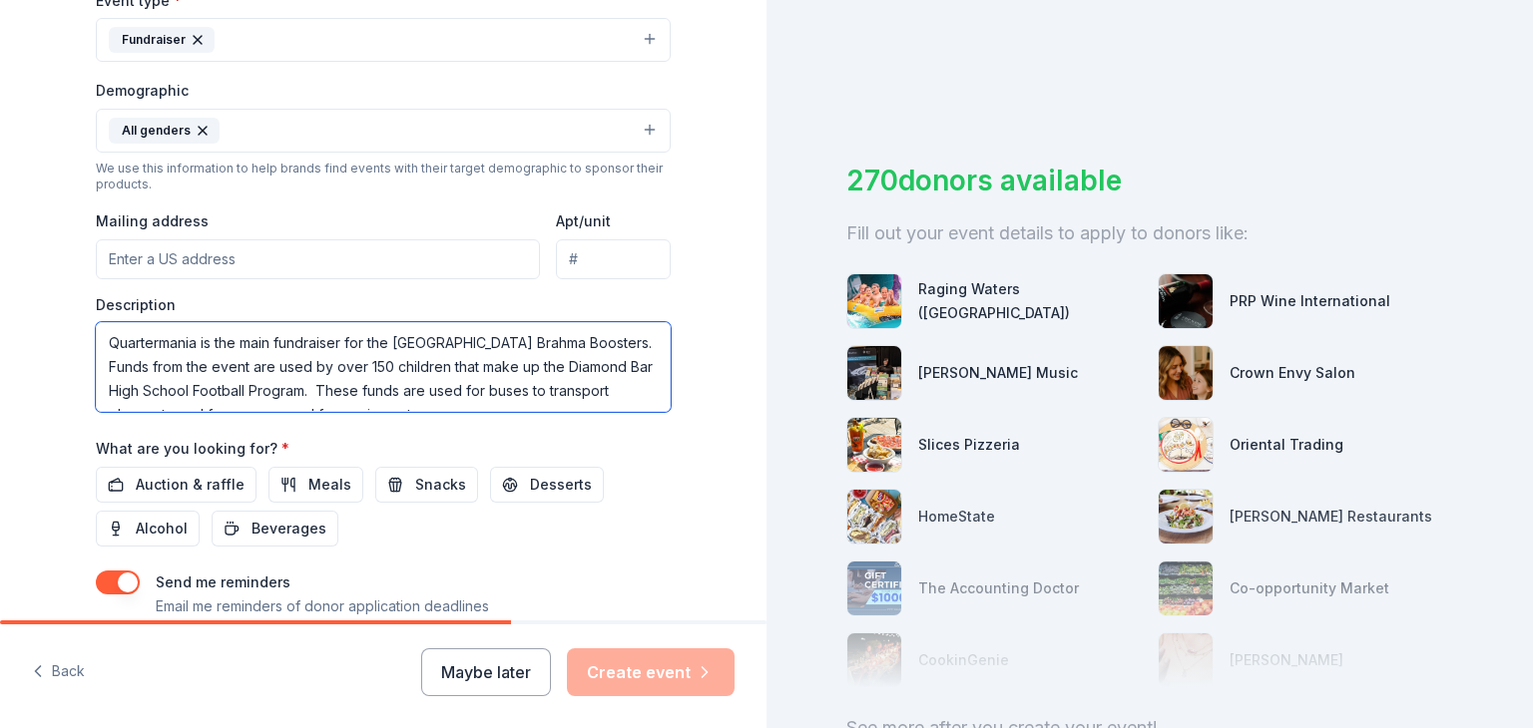
scroll to position [12, 0]
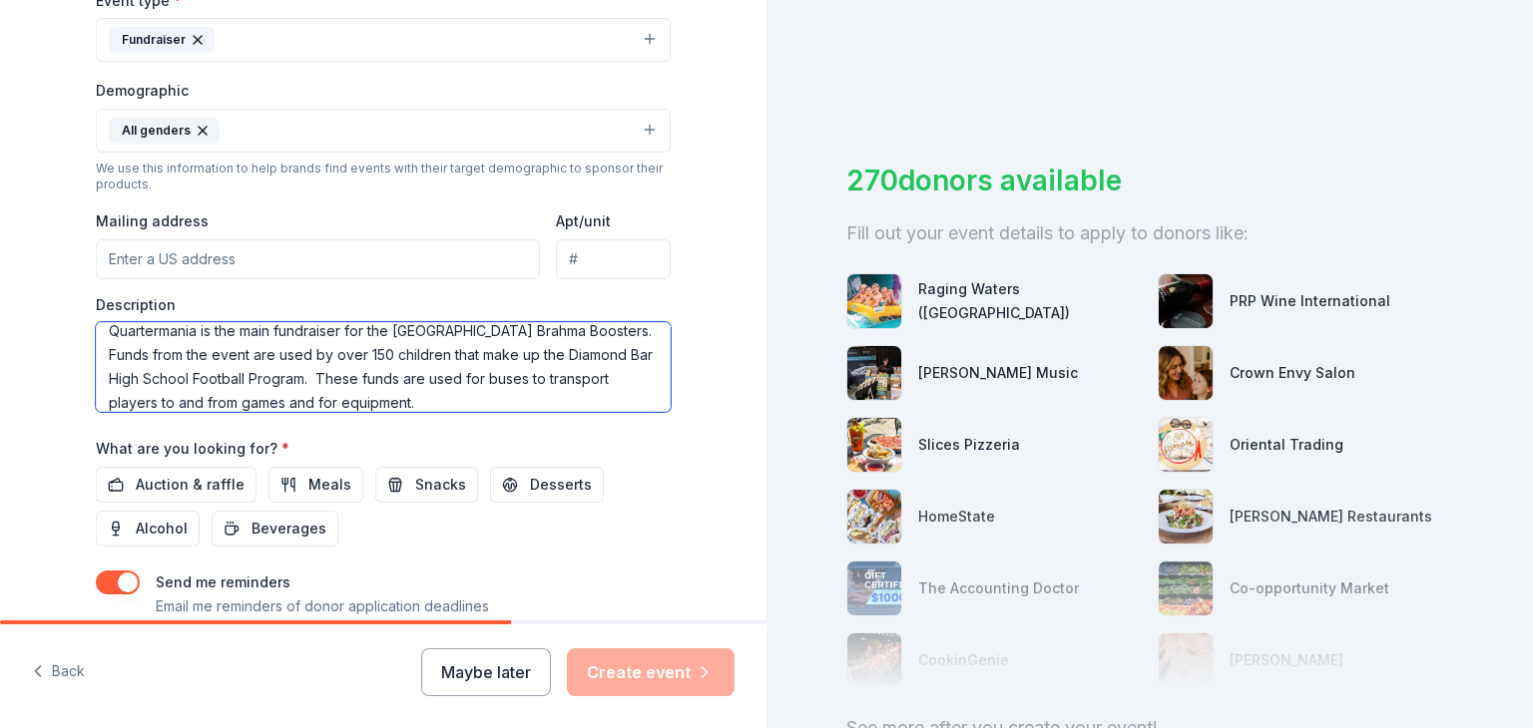
type textarea "Quartermania is the main fundraiser for the Diamond Bar High School Brahma Boos…"
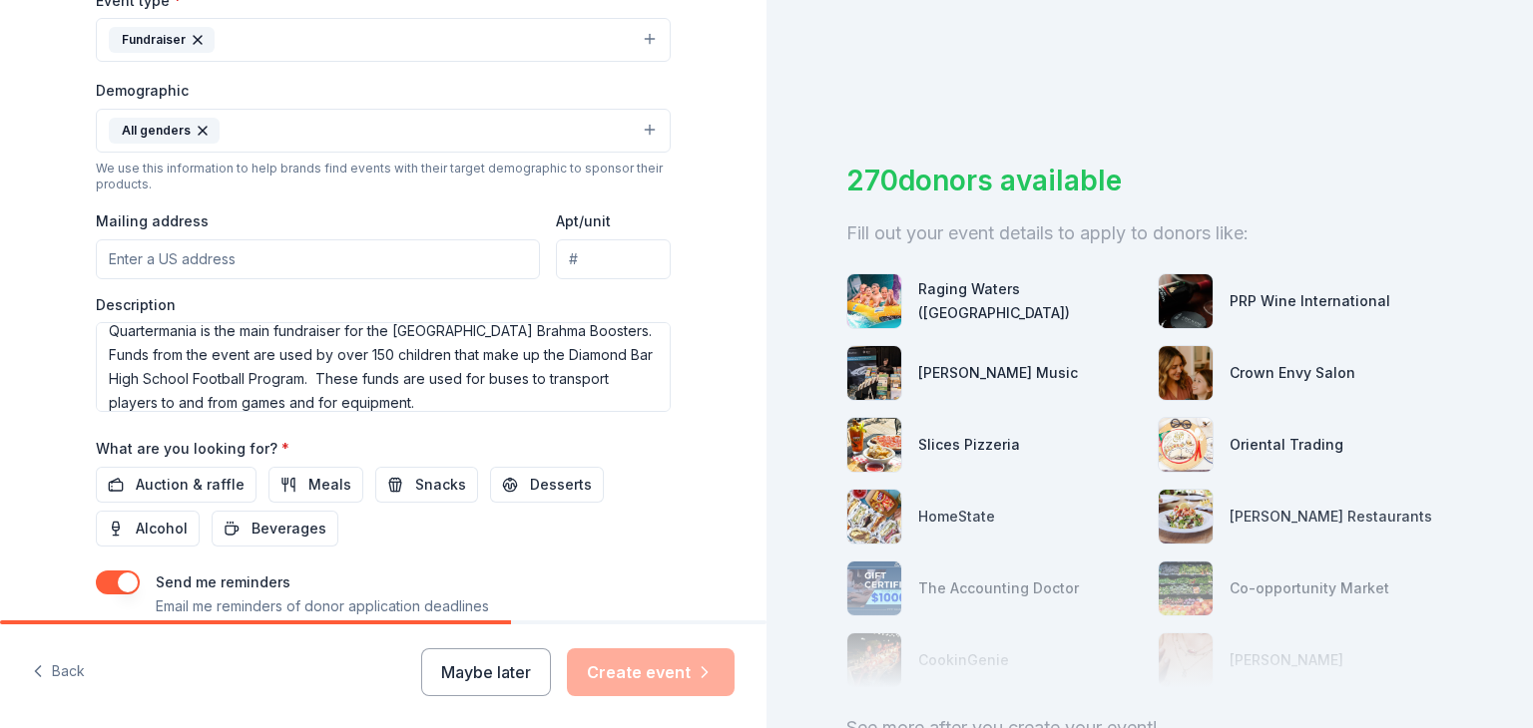
click at [300, 253] on input "Mailing address" at bounding box center [318, 259] width 444 height 40
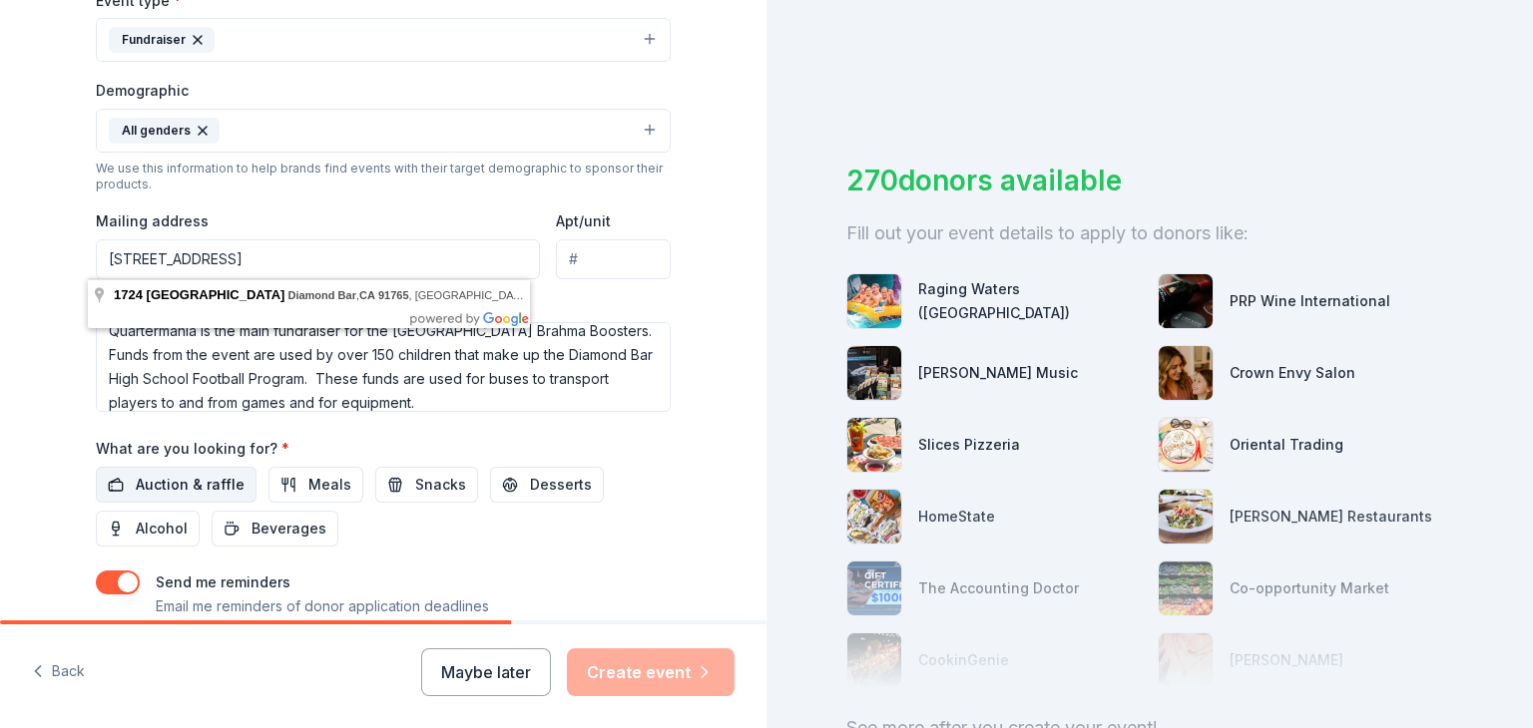
type input "1724 Aspen Grove Lane, Diamond Bar, CA 91765"
click at [192, 485] on span "Auction & raffle" at bounding box center [190, 485] width 109 height 24
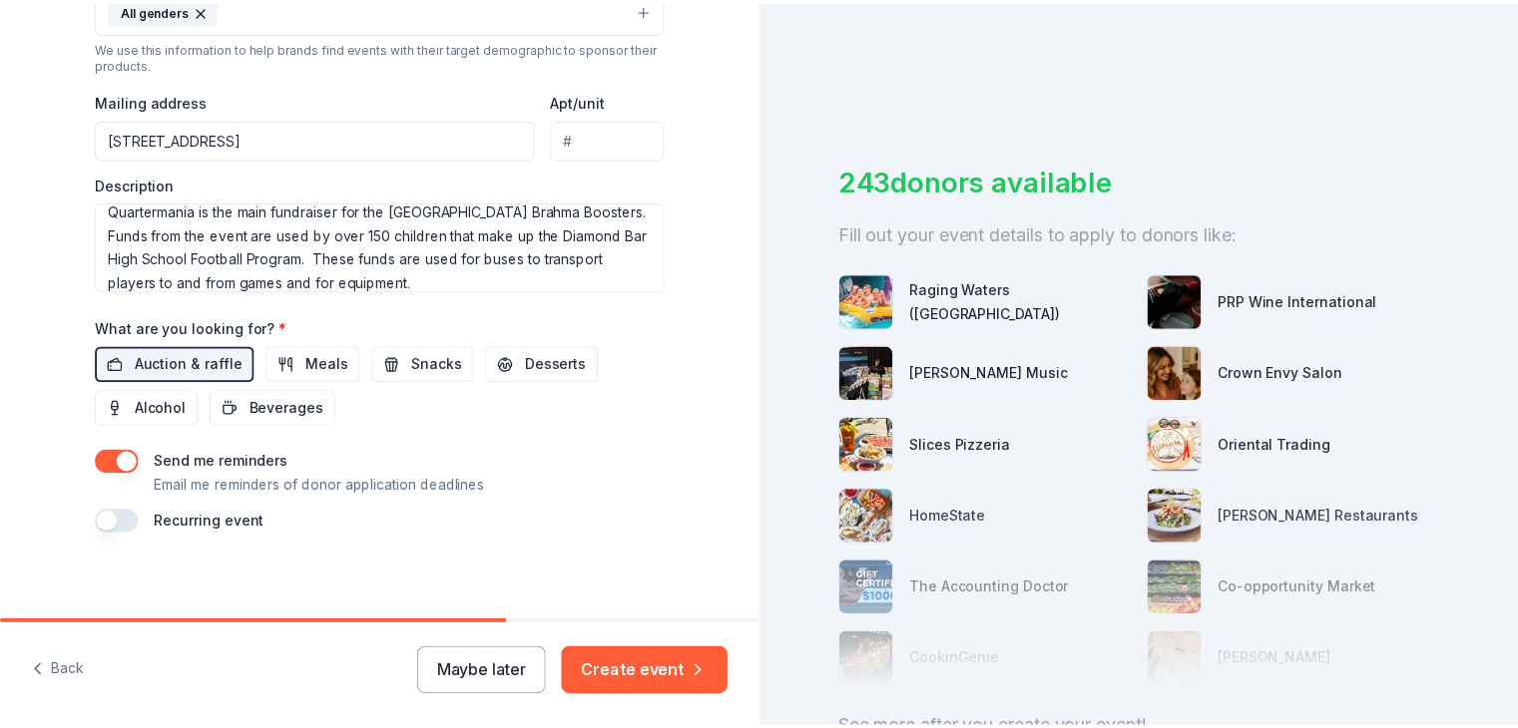
scroll to position [710, 0]
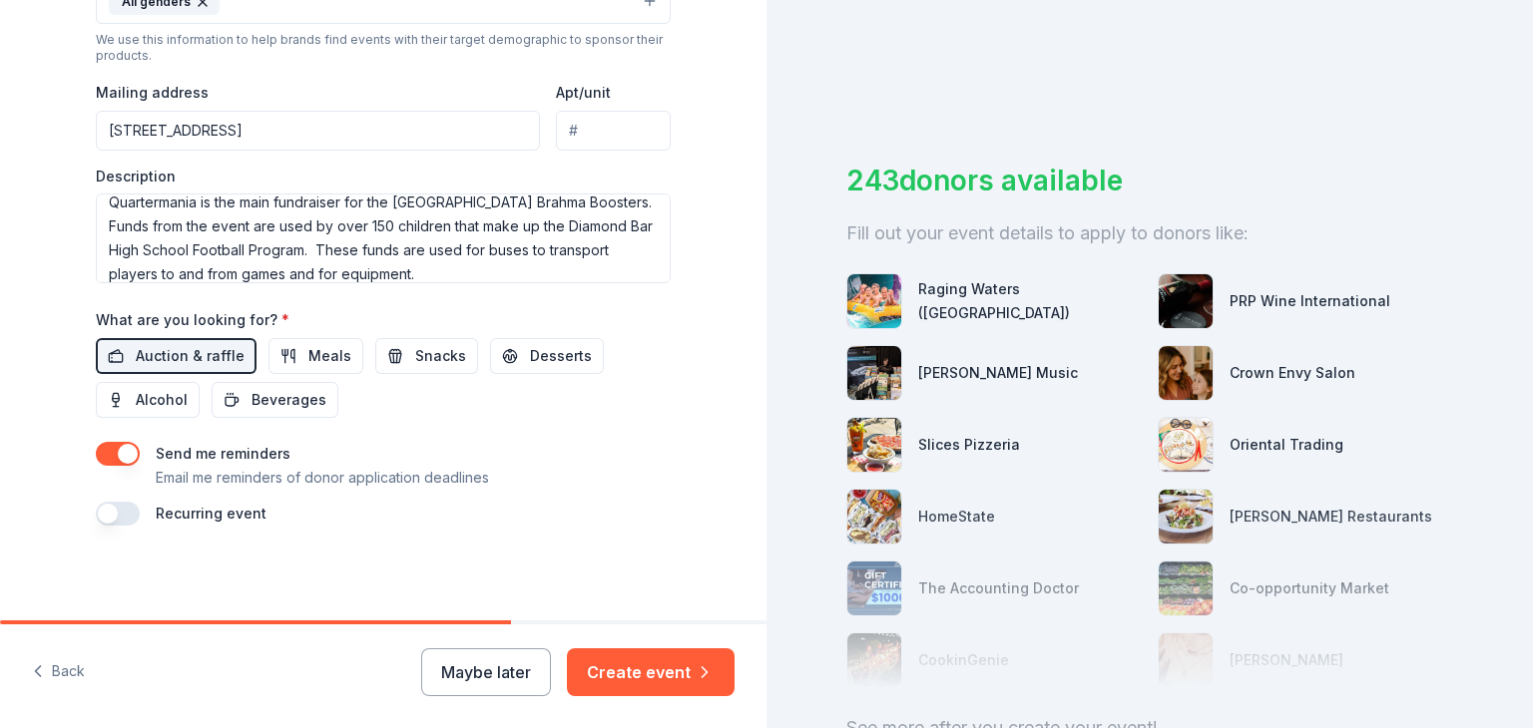
click at [107, 456] on button "button" at bounding box center [118, 454] width 44 height 24
click at [676, 673] on button "Create event" at bounding box center [651, 673] width 168 height 48
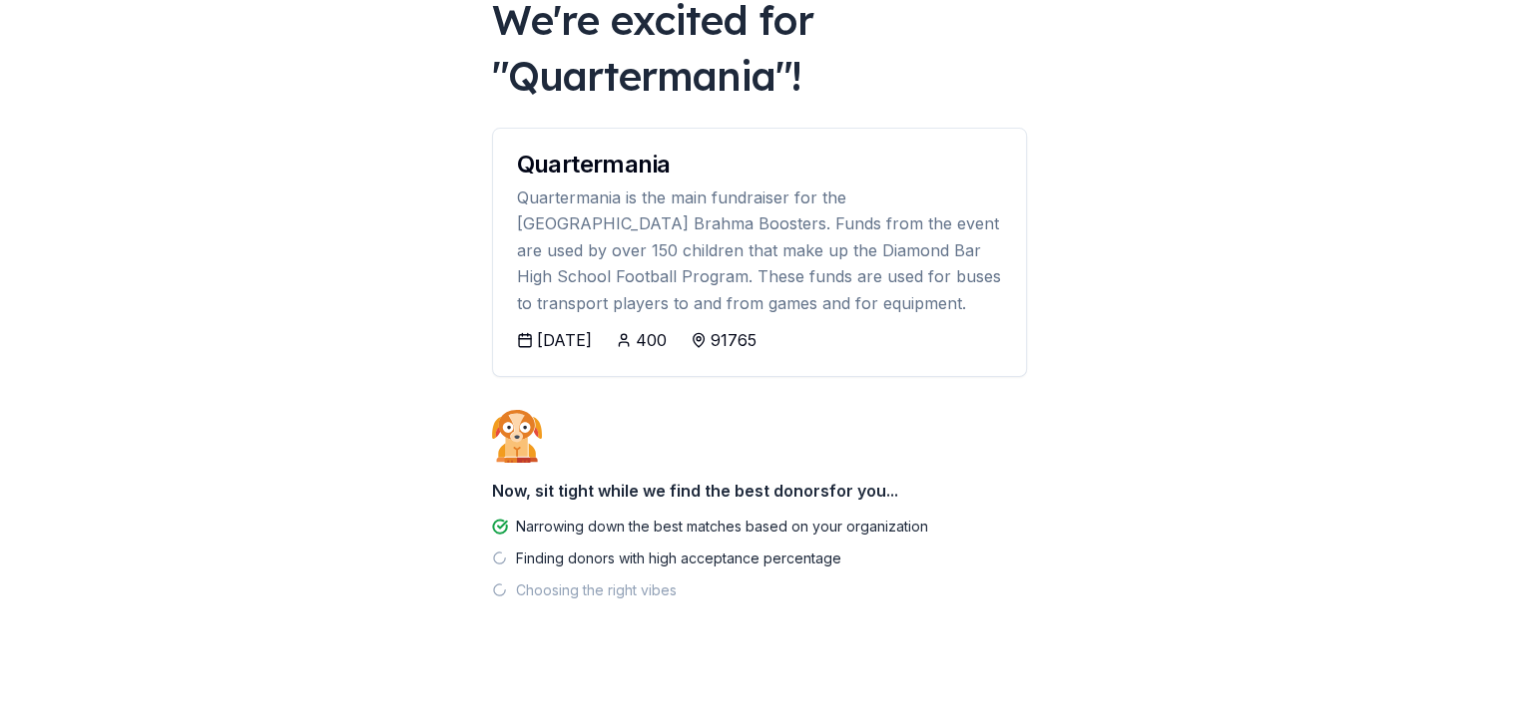
scroll to position [141, 0]
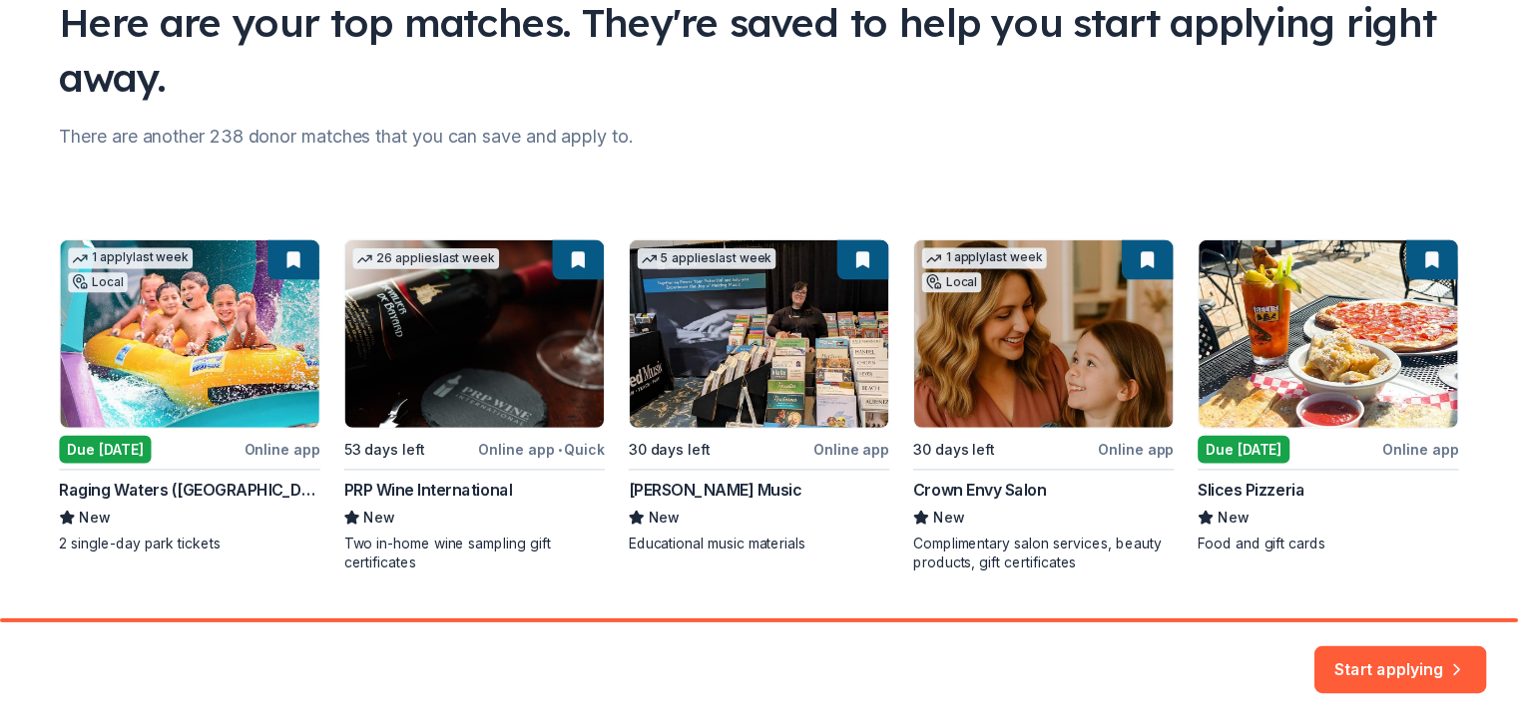
scroll to position [219, 0]
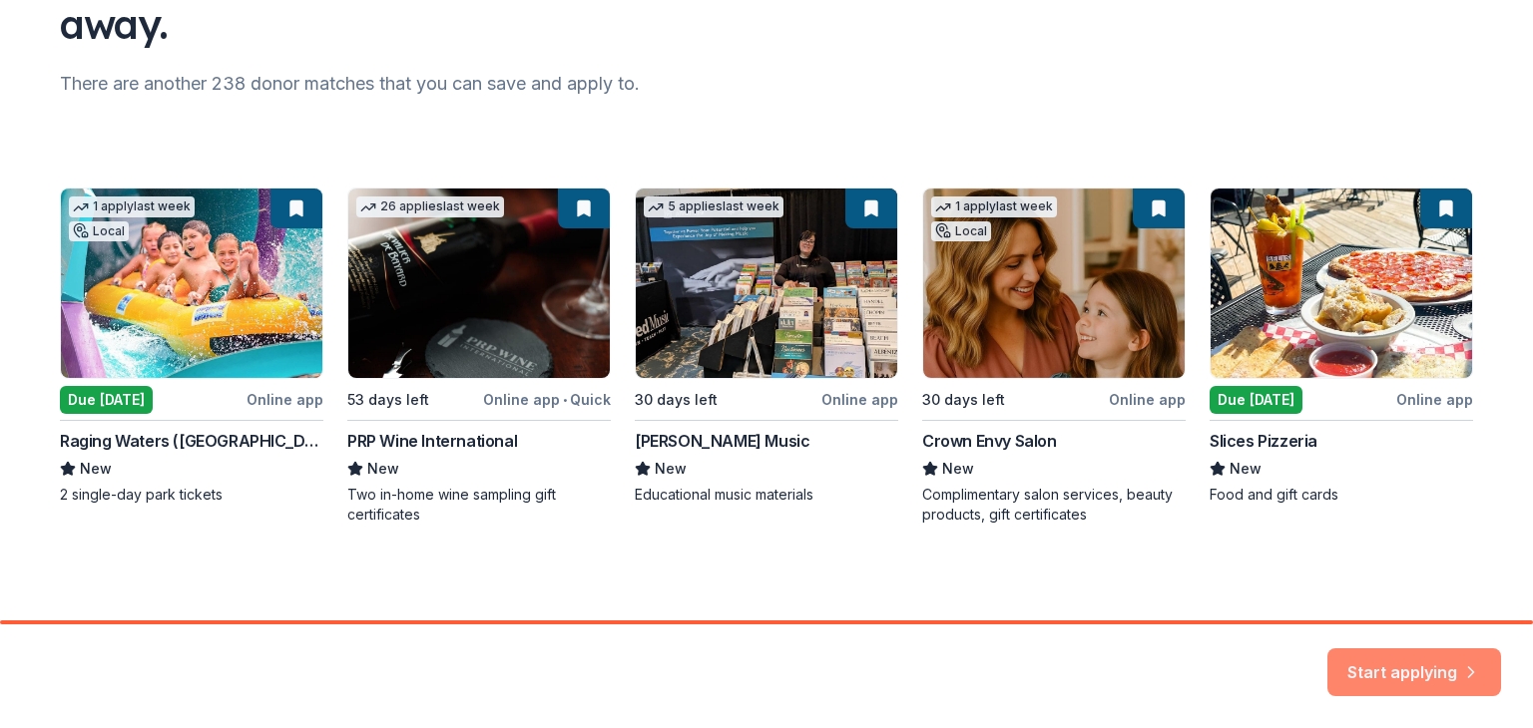
click at [1461, 665] on icon "button" at bounding box center [1471, 661] width 20 height 20
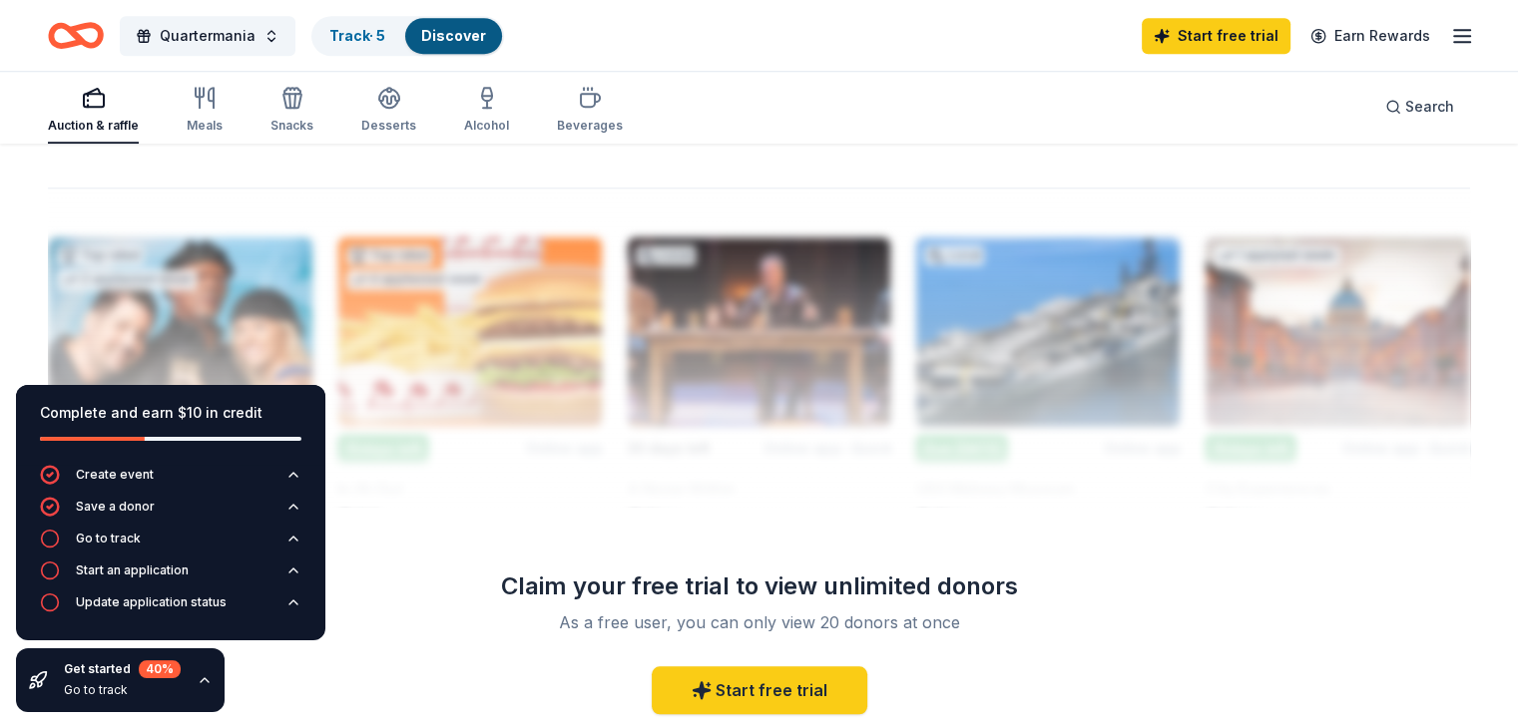
scroll to position [1756, 0]
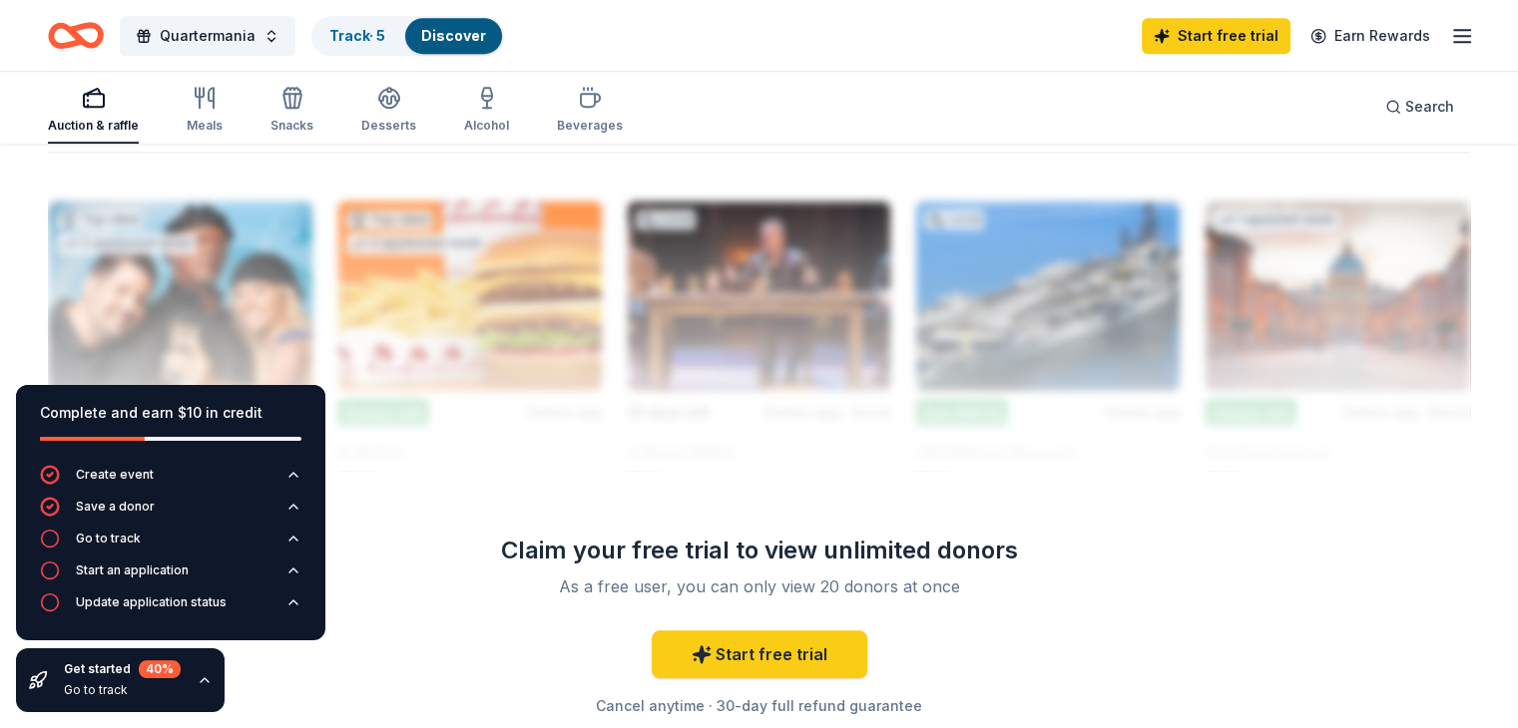
click at [1195, 238] on div at bounding box center [759, 311] width 1422 height 319
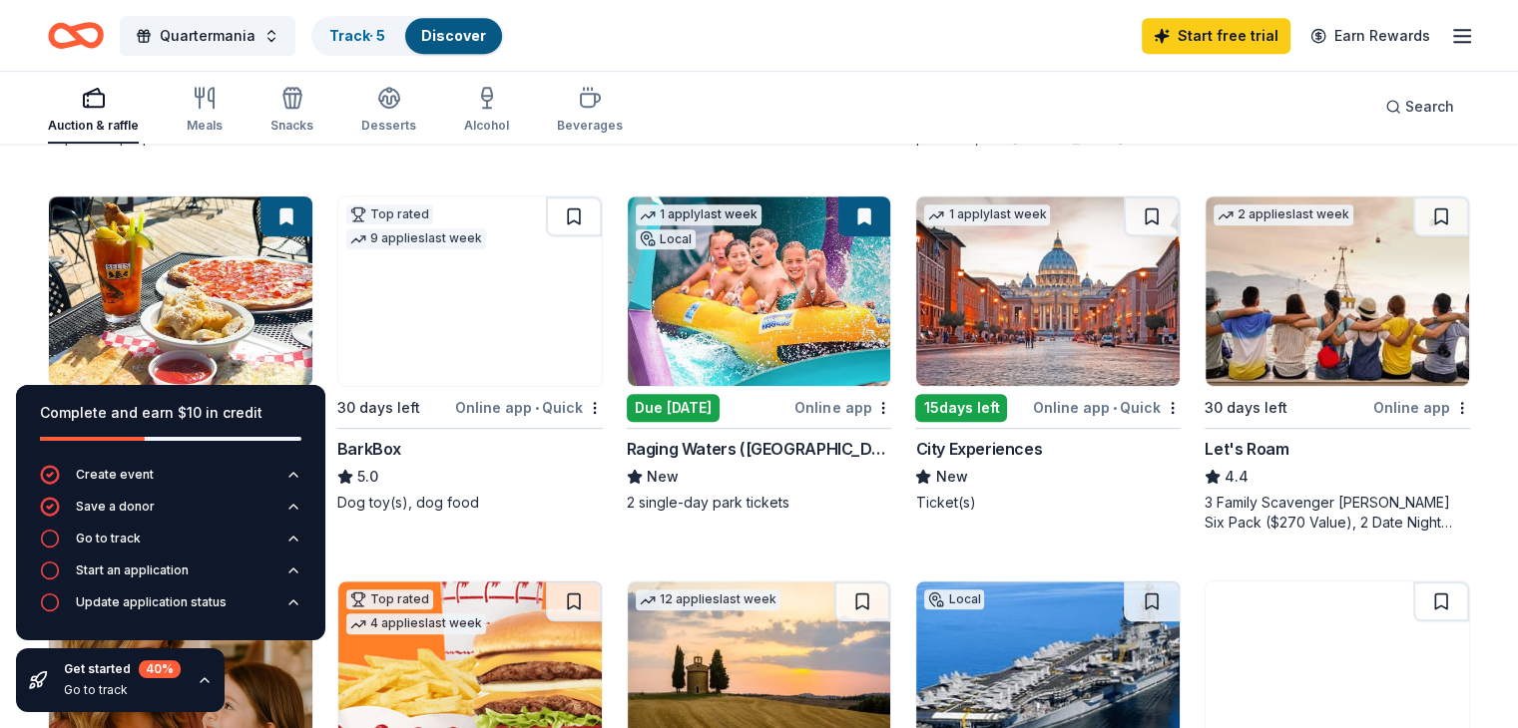
scroll to position [958, 0]
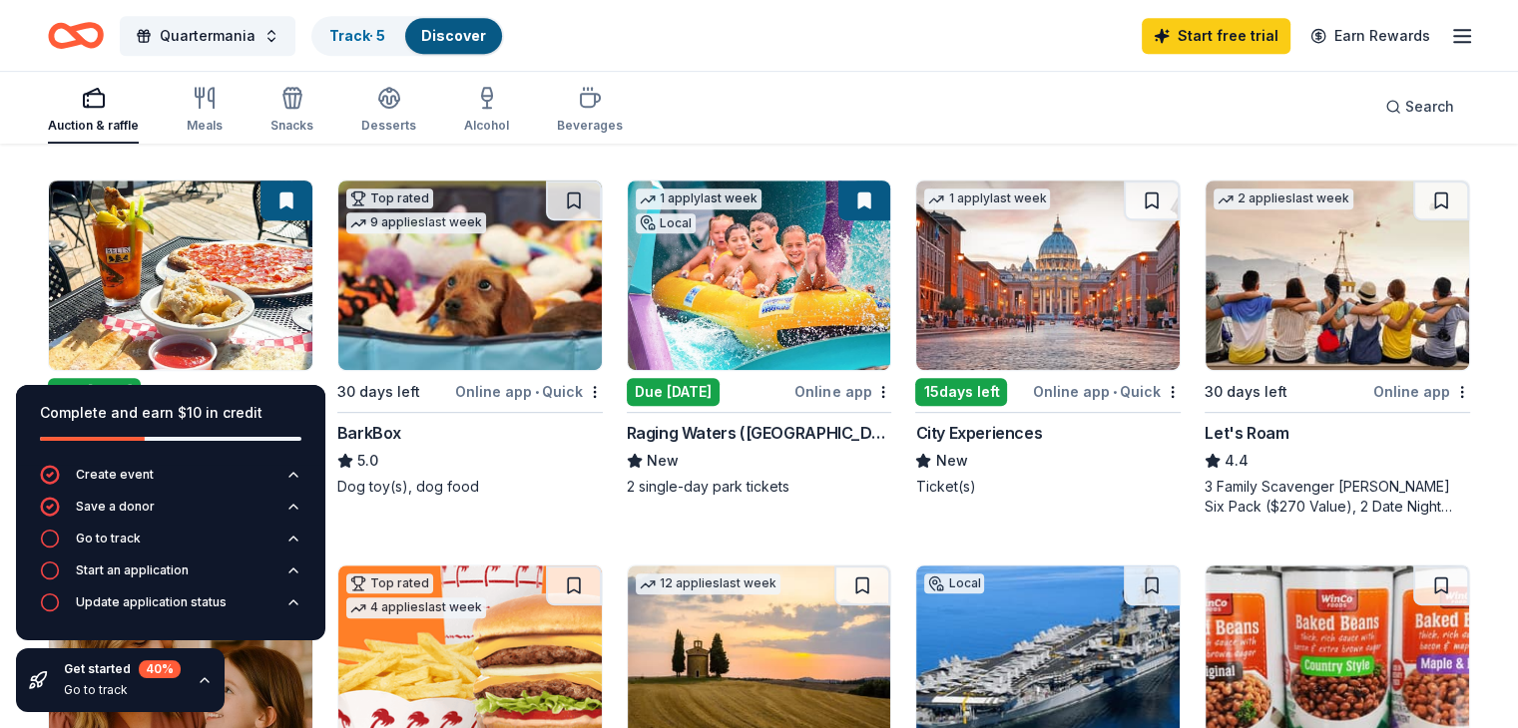
click at [658, 386] on div "Due [DATE]" at bounding box center [673, 392] width 93 height 28
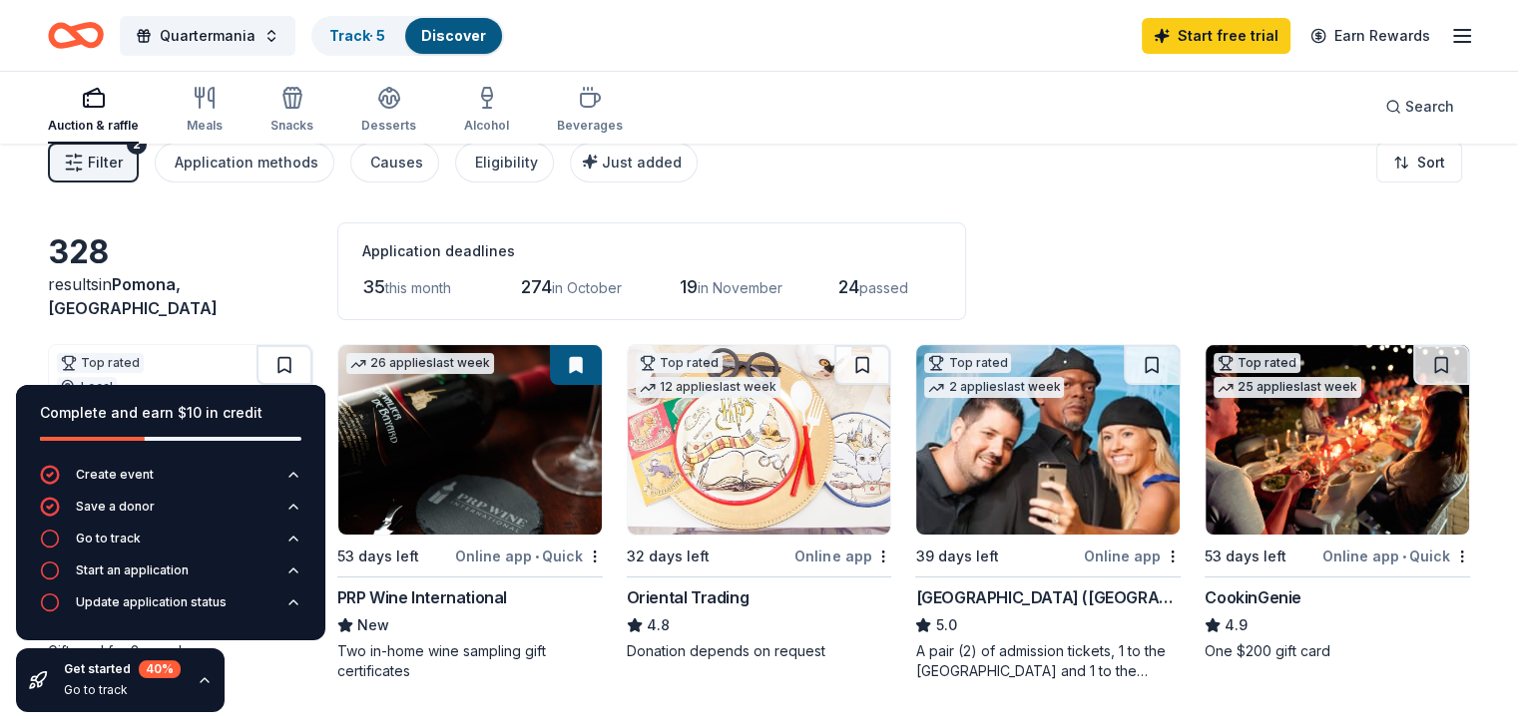
scroll to position [0, 0]
